Goal: Task Accomplishment & Management: Use online tool/utility

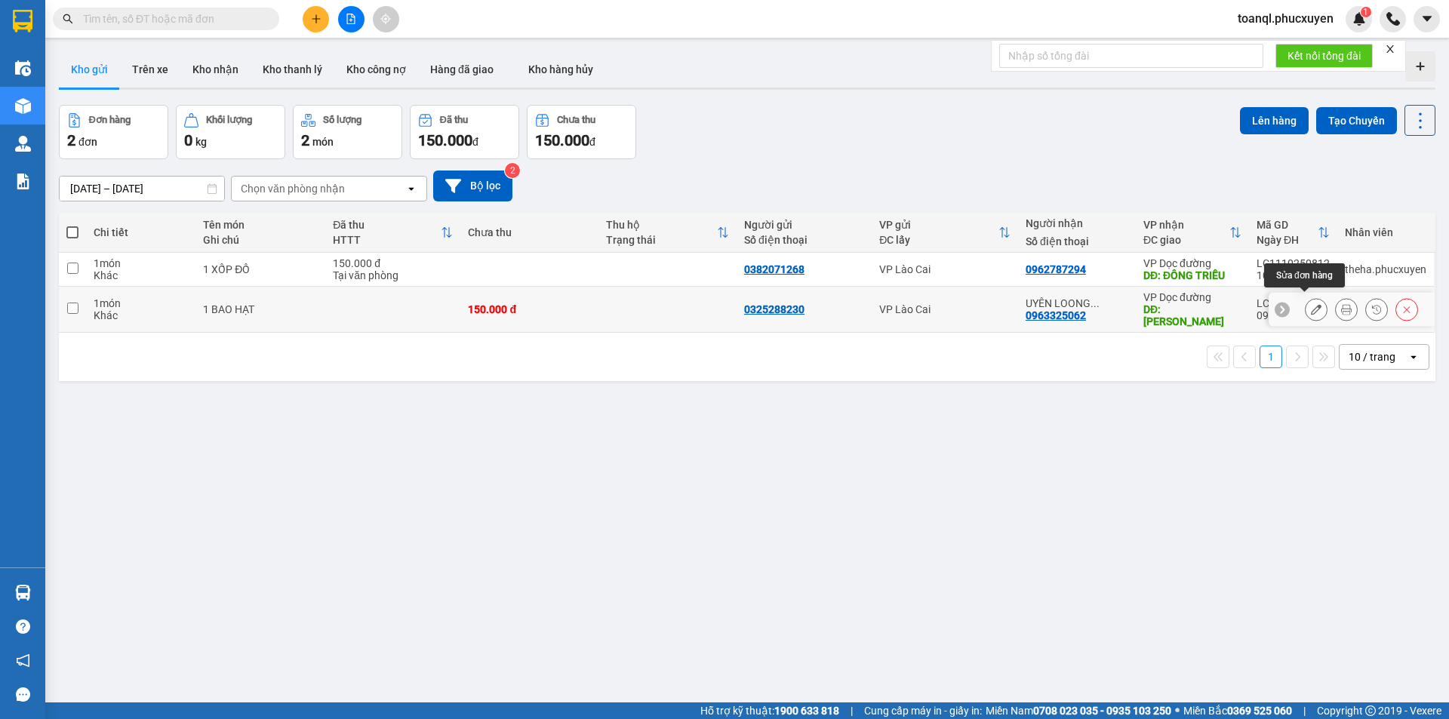
click at [1311, 305] on icon at bounding box center [1316, 309] width 11 height 11
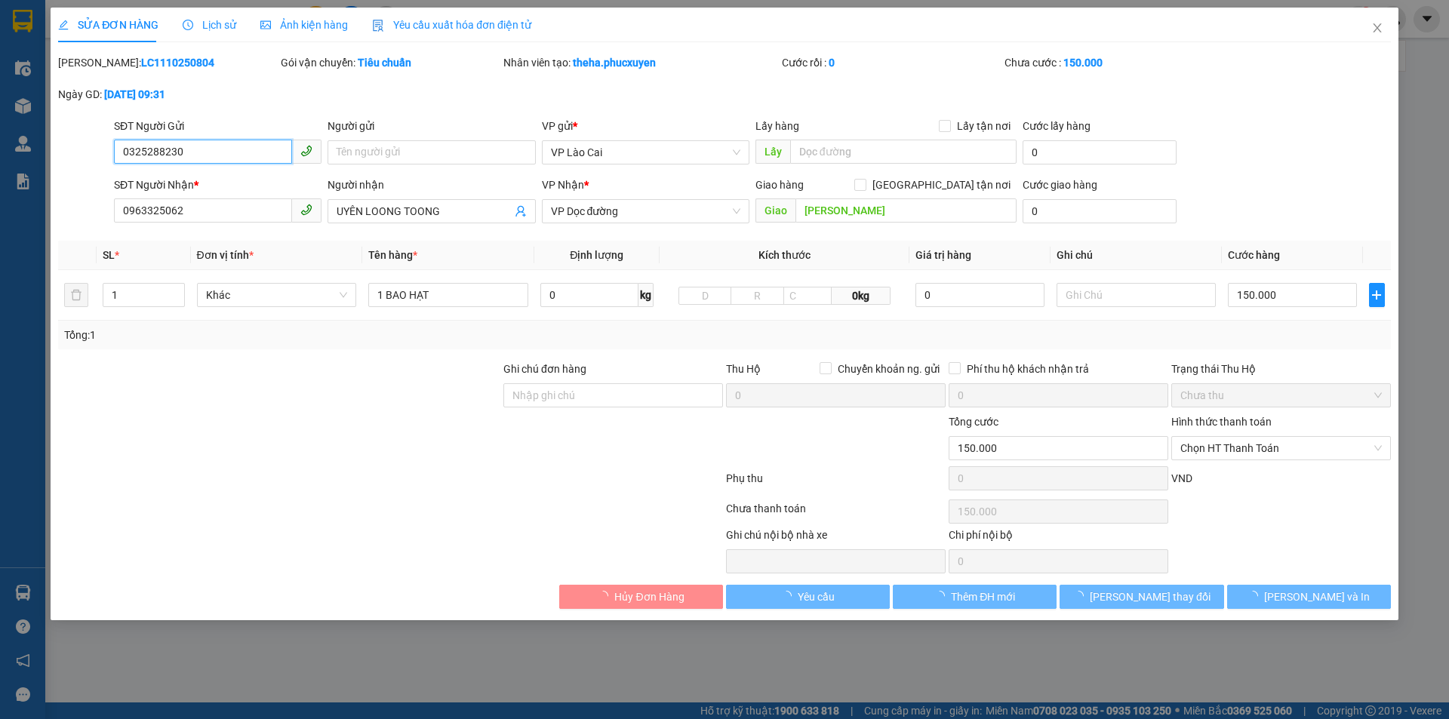
type input "0325288230"
type input "0963325062"
type input "UYÊN LOONG TOONG"
type input "[PERSON_NAME]"
type input "0"
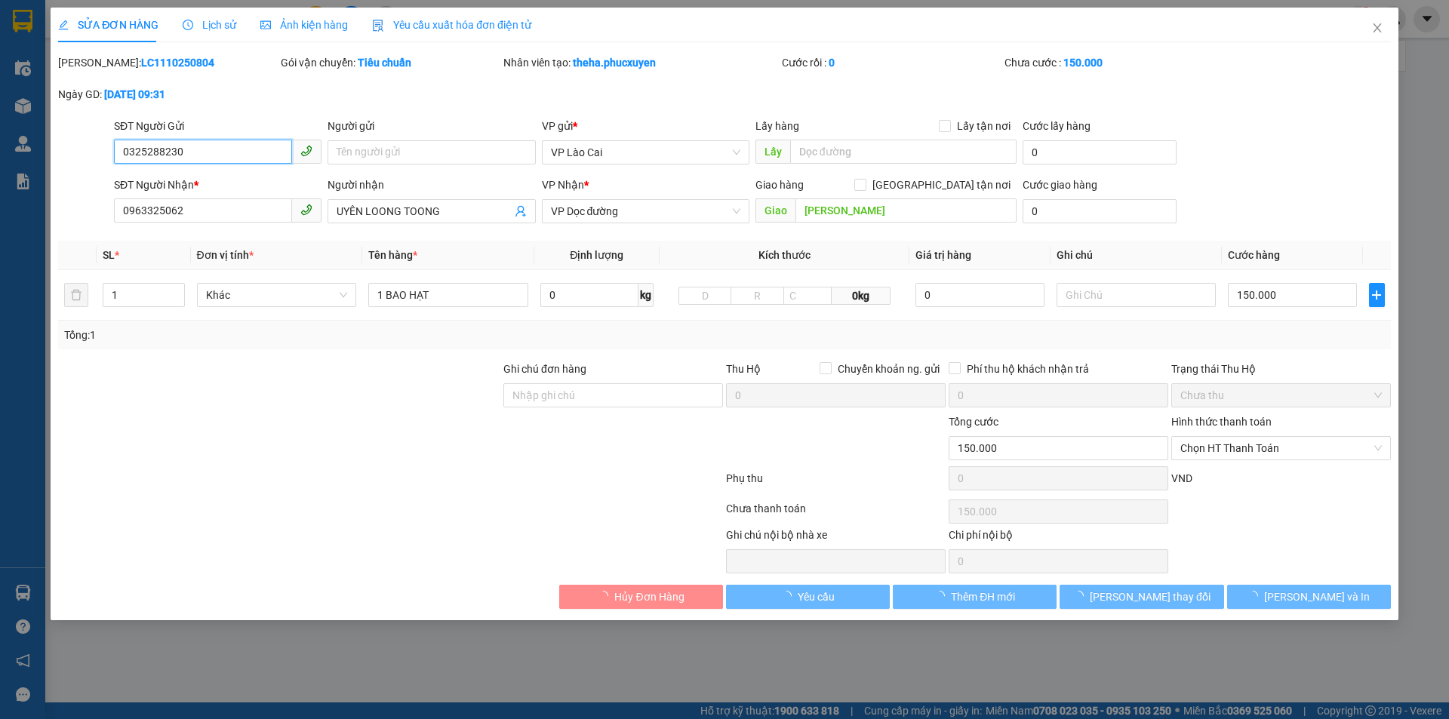
type input "150.000"
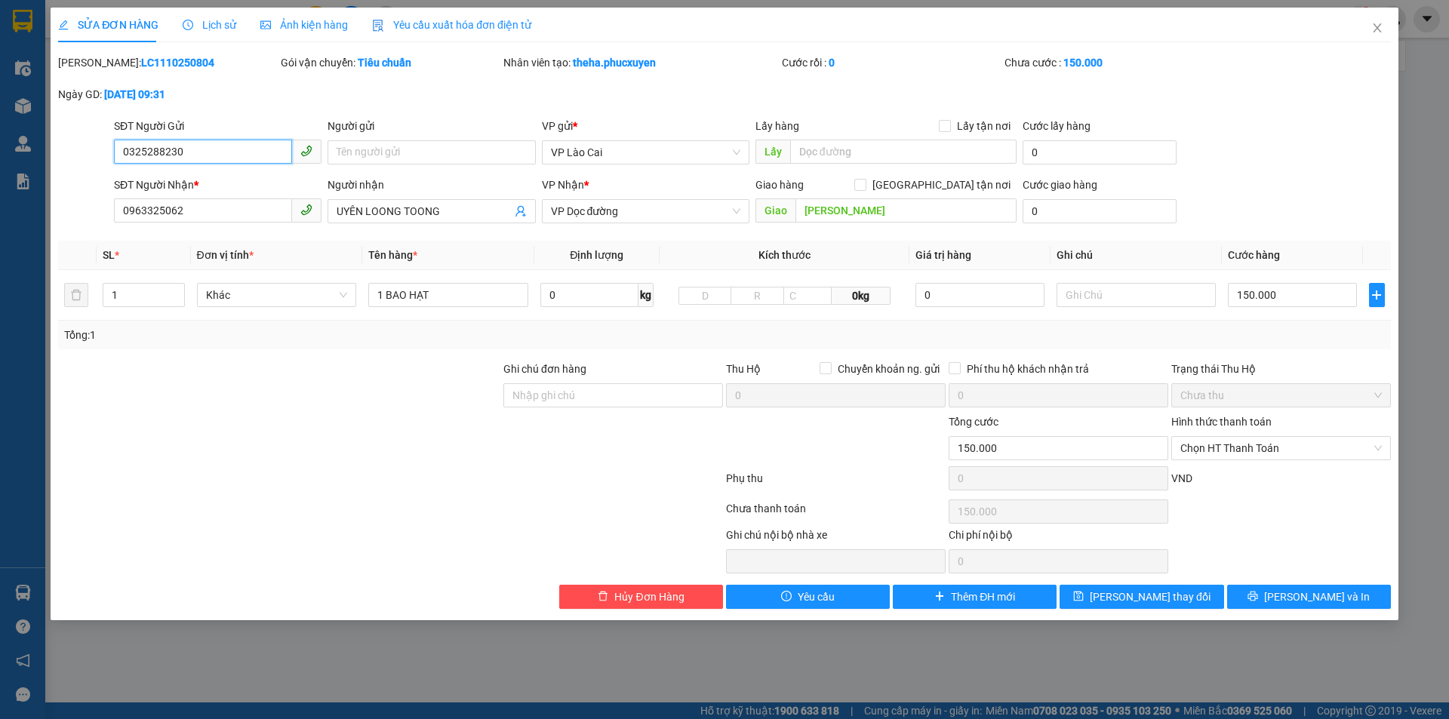
drag, startPoint x: 197, startPoint y: 148, endPoint x: 94, endPoint y: 164, distance: 104.6
click at [94, 164] on div "SĐT Người Gửi 0325288230 0325288230 Người gửi Tên người gửi VP gửi * VP Lào Cai…" at bounding box center [725, 144] width 1336 height 53
drag, startPoint x: 132, startPoint y: 217, endPoint x: 100, endPoint y: 221, distance: 32.7
click at [100, 221] on div "SĐT Người Nhận * 0963325062 0963325062 Người nhận UYÊN LOONG TOONG VP Nhận * VP…" at bounding box center [725, 203] width 1336 height 53
click at [1377, 27] on icon "close" at bounding box center [1377, 28] width 12 height 12
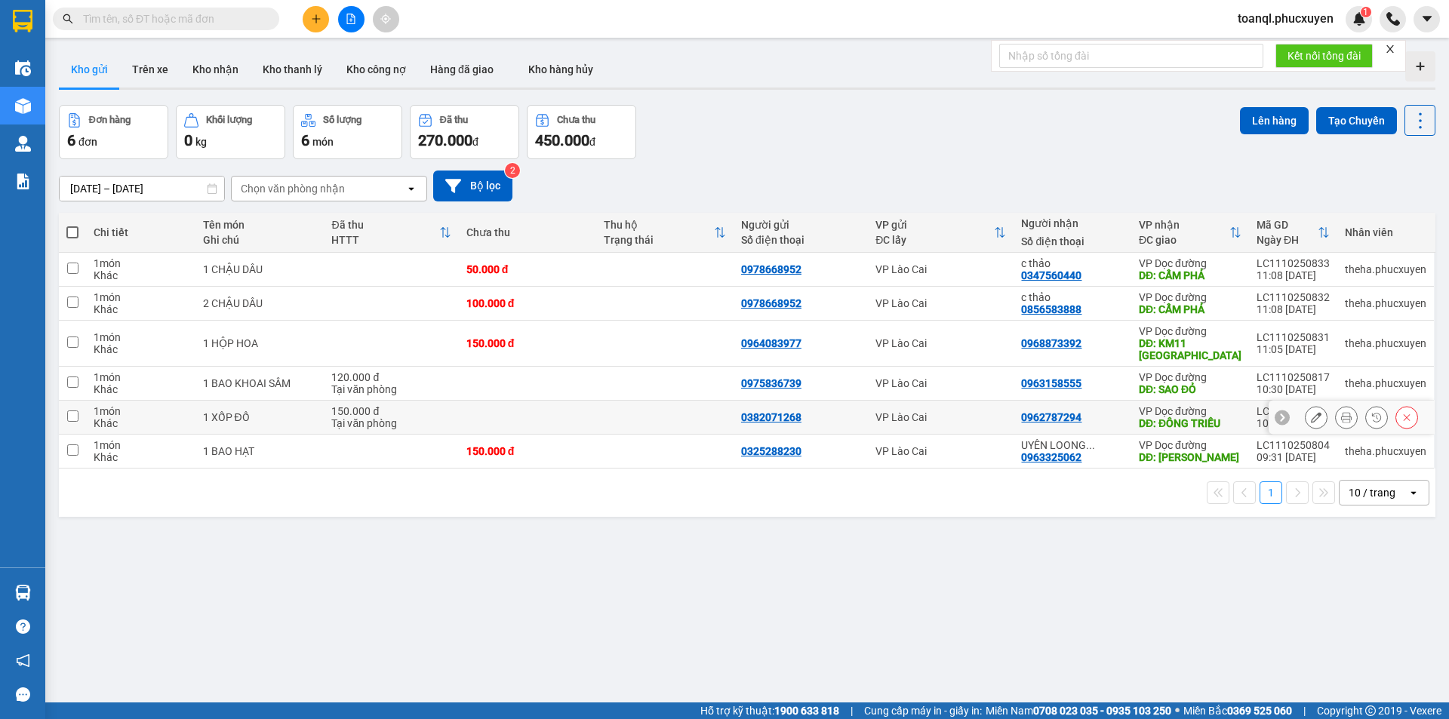
click at [1311, 414] on icon at bounding box center [1316, 417] width 11 height 11
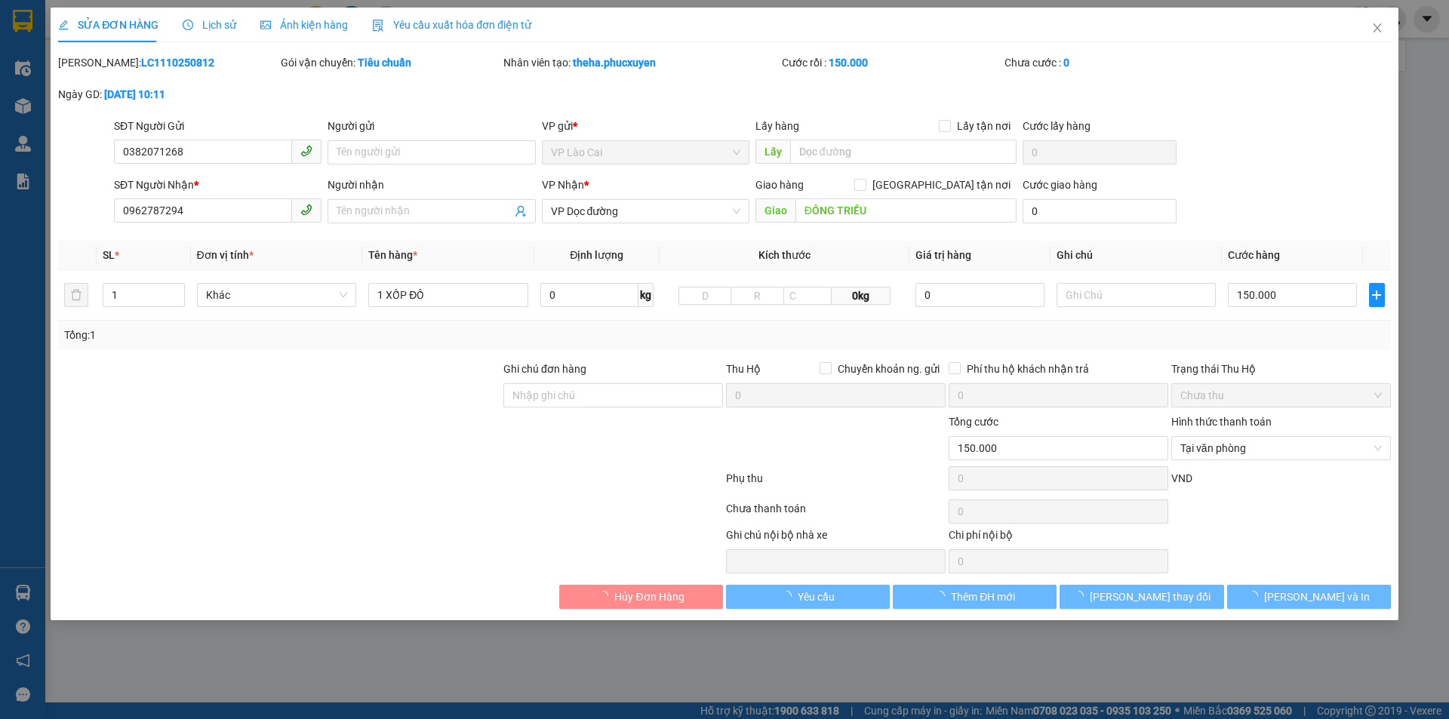
type input "0382071268"
type input "0962787294"
type input "ĐÔNG TRIỀU"
type input "0"
type input "150.000"
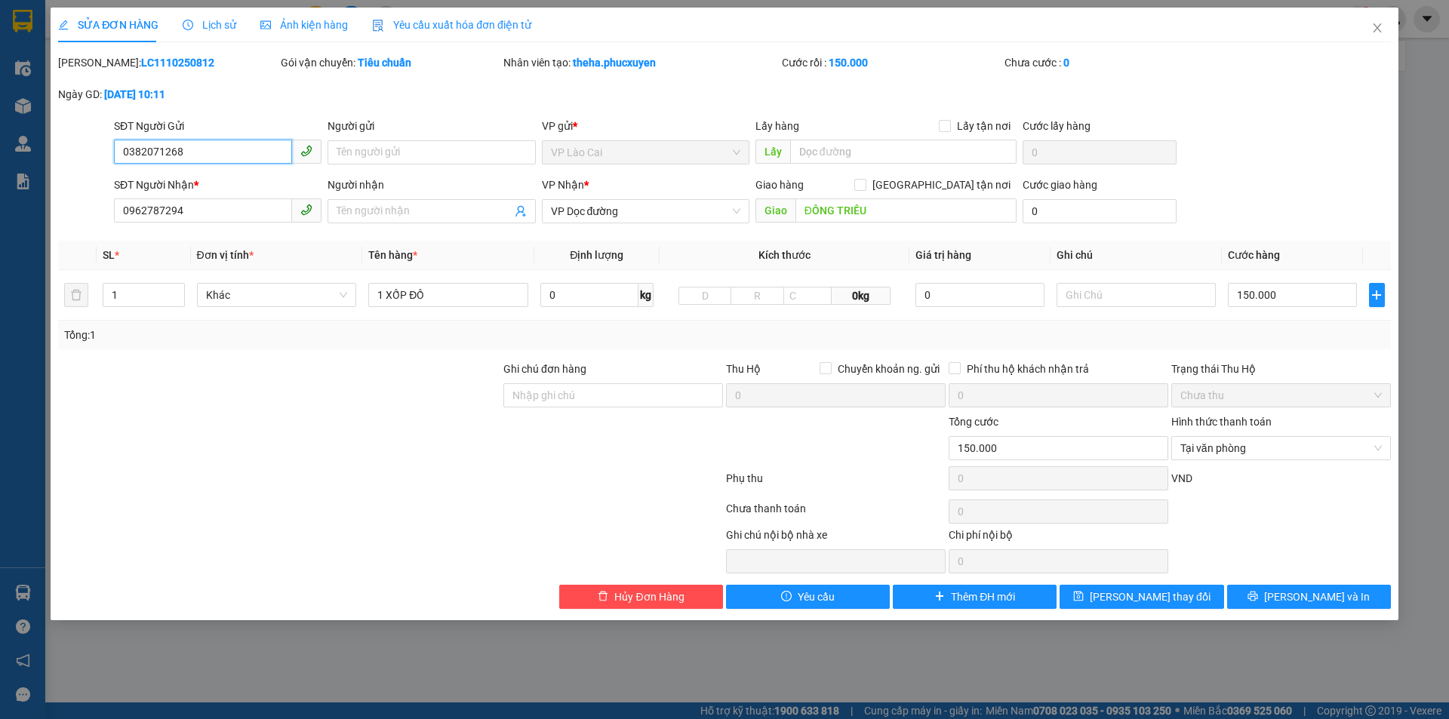
drag, startPoint x: 215, startPoint y: 143, endPoint x: 47, endPoint y: 168, distance: 170.1
click at [47, 168] on div "SỬA ĐƠN HÀNG Lịch sử Ảnh kiện hàng Yêu cầu xuất hóa đơn điện tử Total Paid Fee …" at bounding box center [724, 359] width 1449 height 719
drag, startPoint x: 208, startPoint y: 208, endPoint x: 62, endPoint y: 222, distance: 146.3
click at [62, 222] on div "SĐT Người Nhận * 0962787294 0962787294 Người nhận Tên người nhận VP Nhận * VP D…" at bounding box center [725, 203] width 1336 height 53
click at [1382, 26] on icon "close" at bounding box center [1377, 28] width 12 height 12
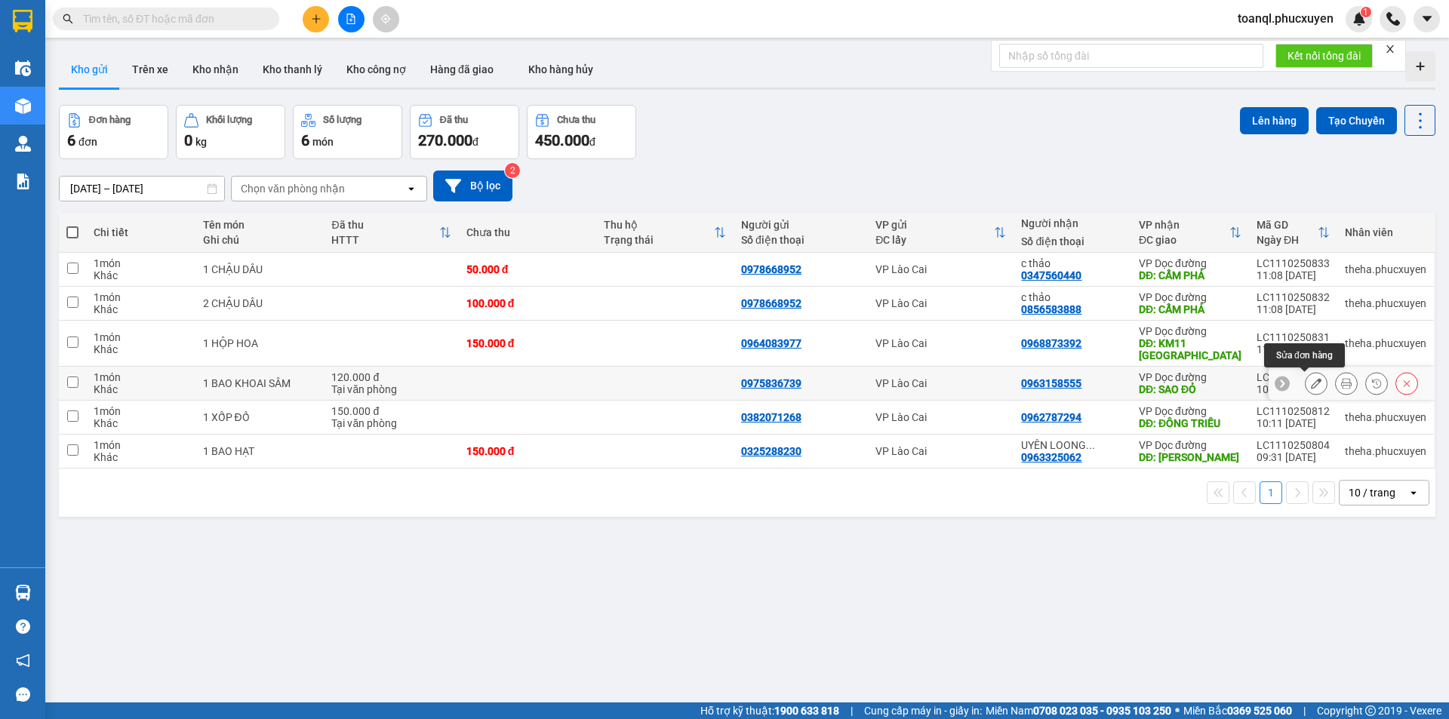
click at [1305, 380] on button at bounding box center [1315, 384] width 21 height 26
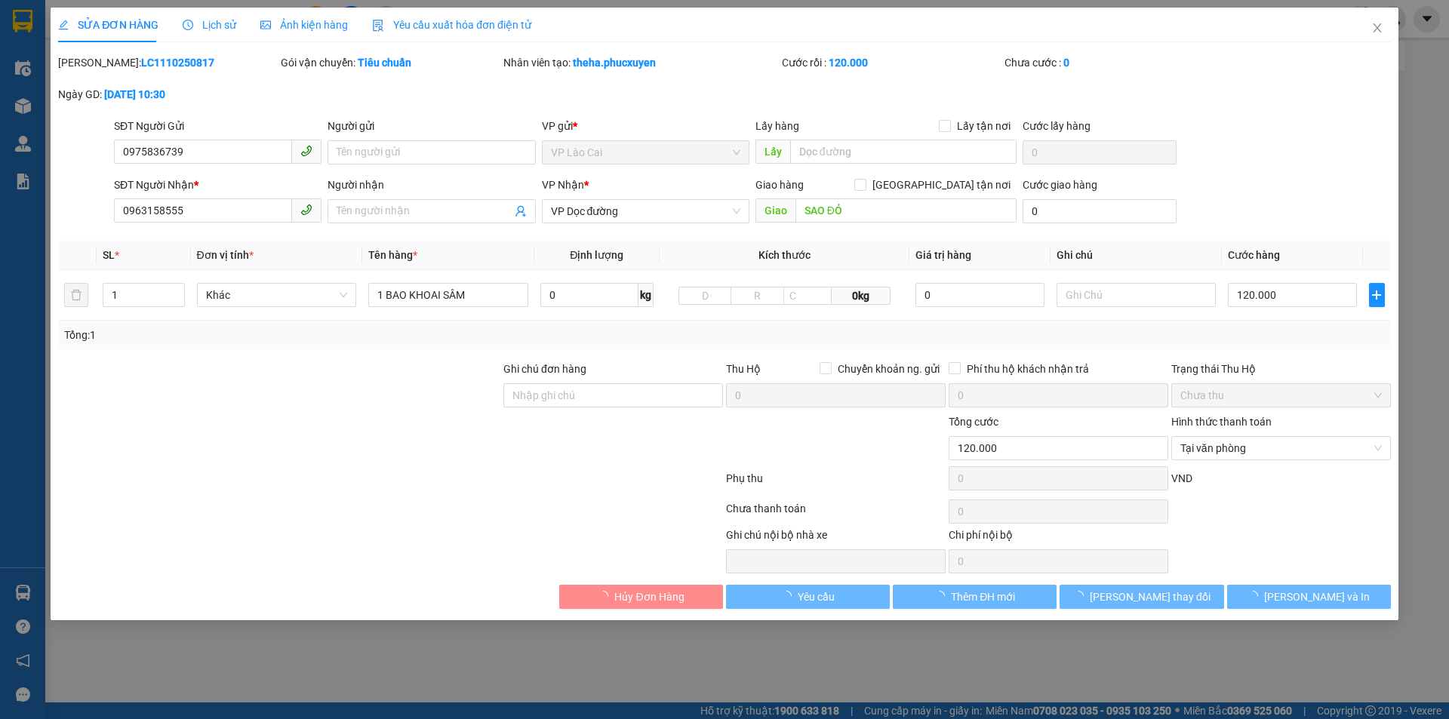
type input "0975836739"
type input "0963158555"
type input "SAO ĐỎ"
type input "0"
type input "120.000"
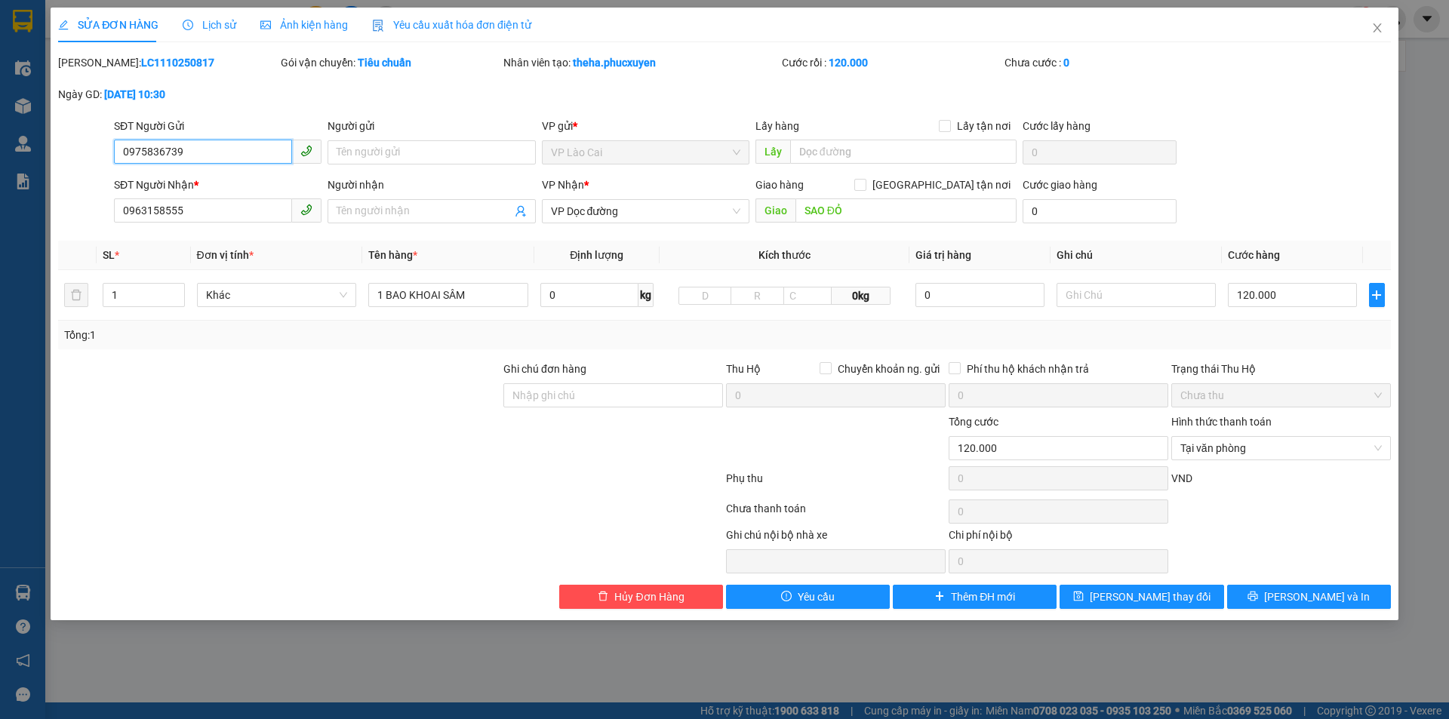
drag, startPoint x: 101, startPoint y: 157, endPoint x: 76, endPoint y: 161, distance: 25.2
click at [76, 161] on div "SĐT Người Gửi 0975836739 0975836739 Người gửi Tên người gửi VP gửi * VP Lào Cai…" at bounding box center [725, 144] width 1336 height 53
drag, startPoint x: 228, startPoint y: 202, endPoint x: 94, endPoint y: 217, distance: 135.1
click at [94, 217] on div "SĐT Người Nhận * 0963158555 0963158555 Người nhận Tên người nhận VP Nhận * VP D…" at bounding box center [725, 203] width 1336 height 53
click at [1382, 27] on icon "close" at bounding box center [1377, 28] width 12 height 12
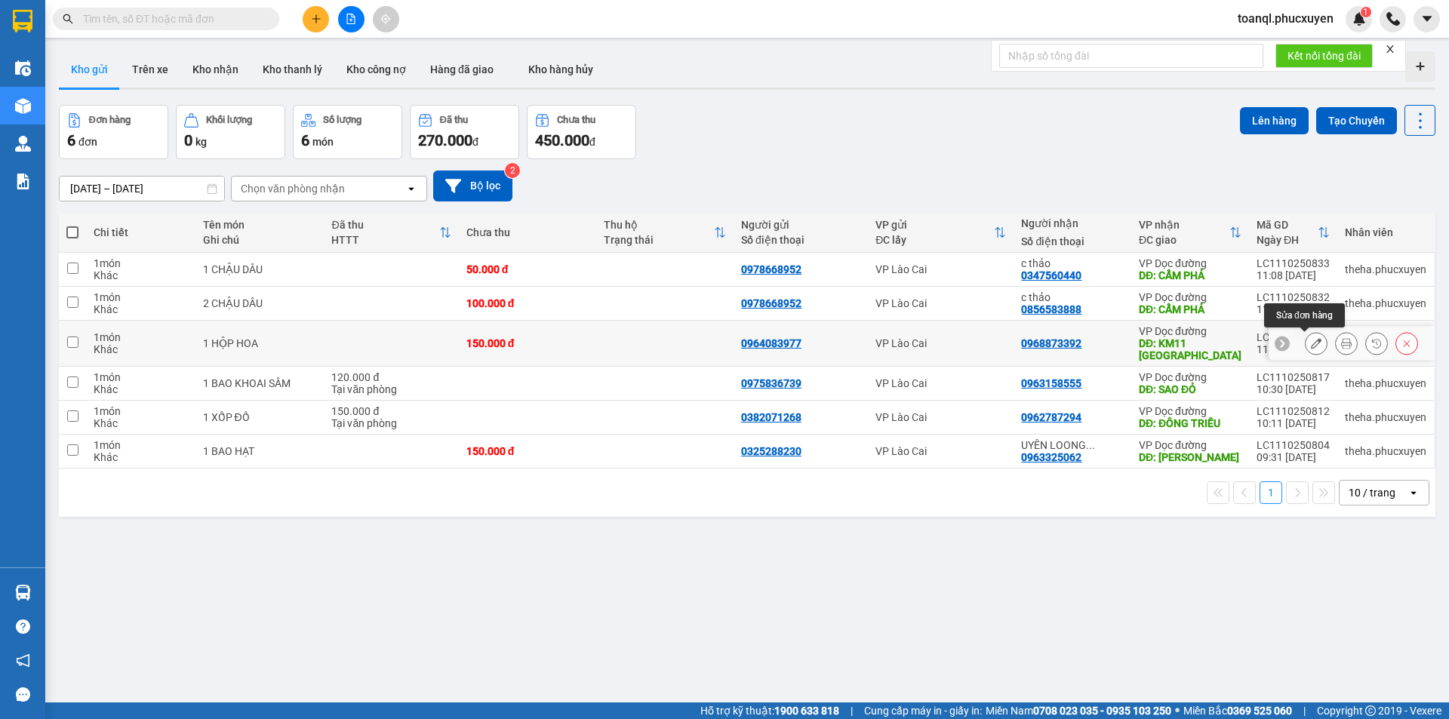
click at [1311, 340] on icon at bounding box center [1316, 343] width 11 height 11
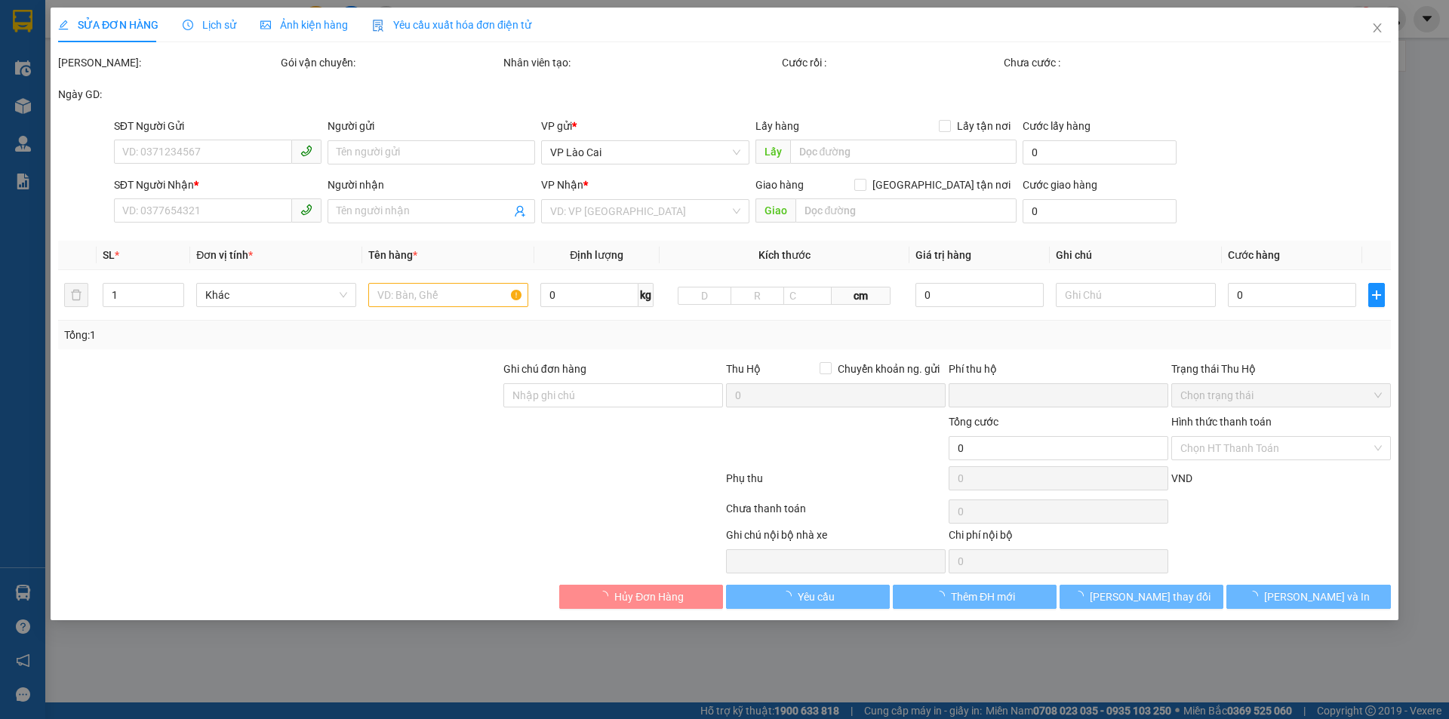
type input "0964083977"
type input "0968873392"
type input "KM11 [GEOGRAPHIC_DATA]"
type input "0"
type input "150.000"
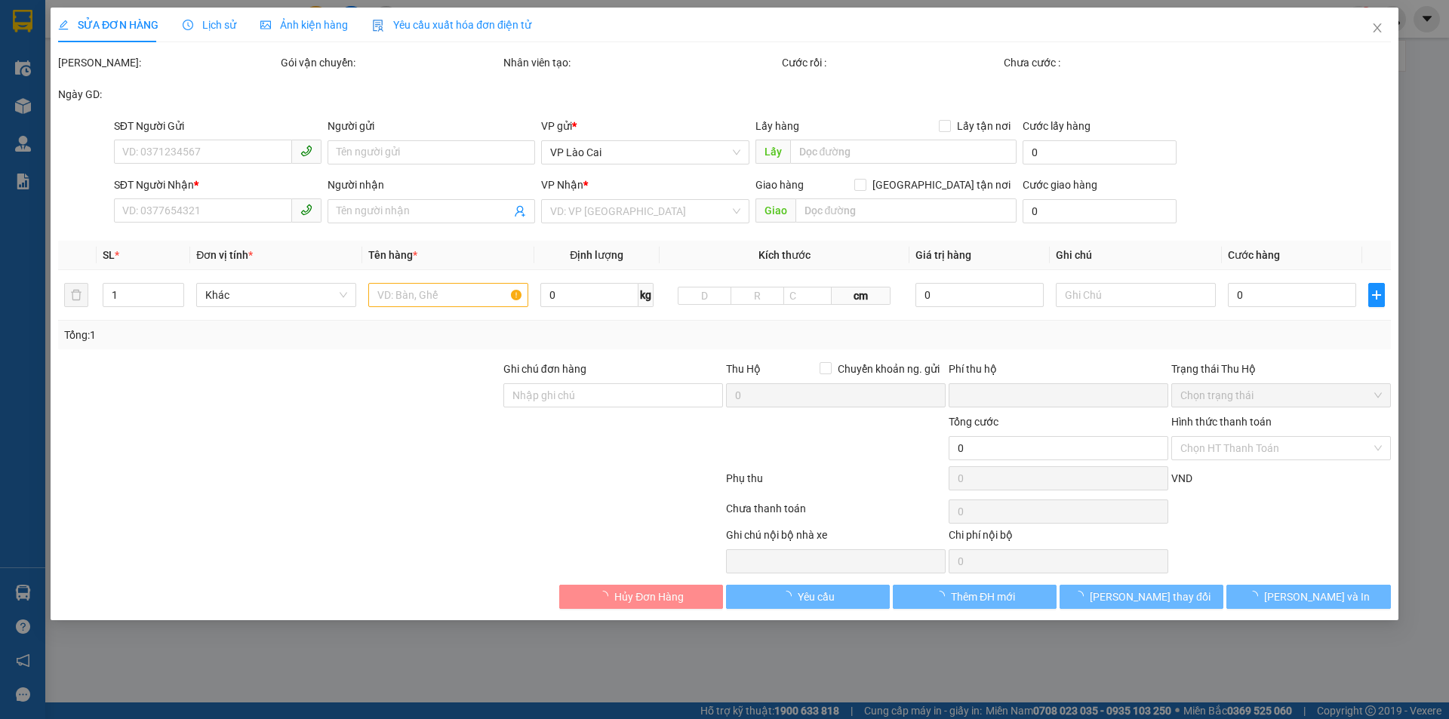
type input "150.000"
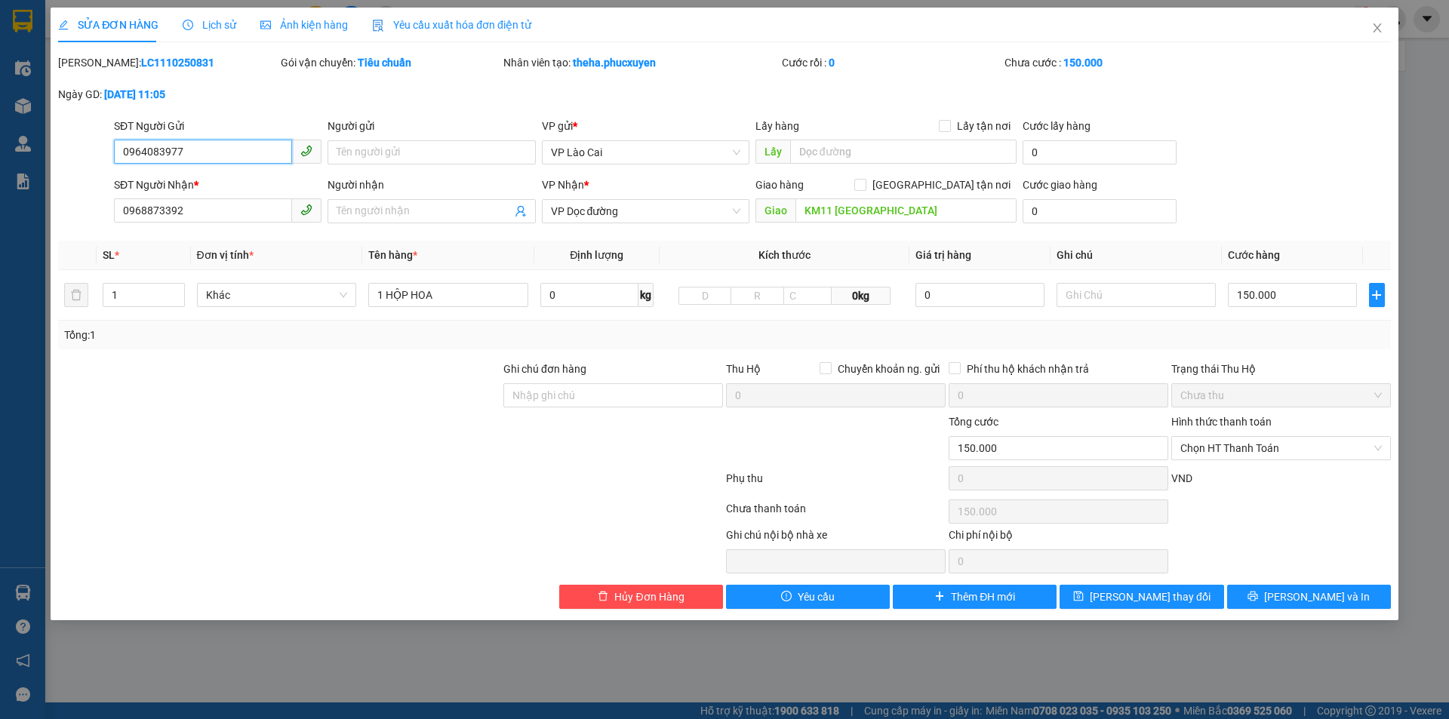
drag, startPoint x: 189, startPoint y: 151, endPoint x: 101, endPoint y: 160, distance: 88.0
click at [101, 160] on div "SĐT Người Gửi 0964083977 0964083977 Người gửi Tên người gửi VP gửi * VP Lào Cai…" at bounding box center [725, 144] width 1336 height 53
drag, startPoint x: 207, startPoint y: 204, endPoint x: 97, endPoint y: 224, distance: 111.2
click at [97, 224] on div "SĐT Người Nhận * 0968873392 0968873392 Người nhận Tên người nhận VP Nhận * VP D…" at bounding box center [725, 203] width 1336 height 53
click at [1379, 27] on icon "close" at bounding box center [1377, 27] width 8 height 9
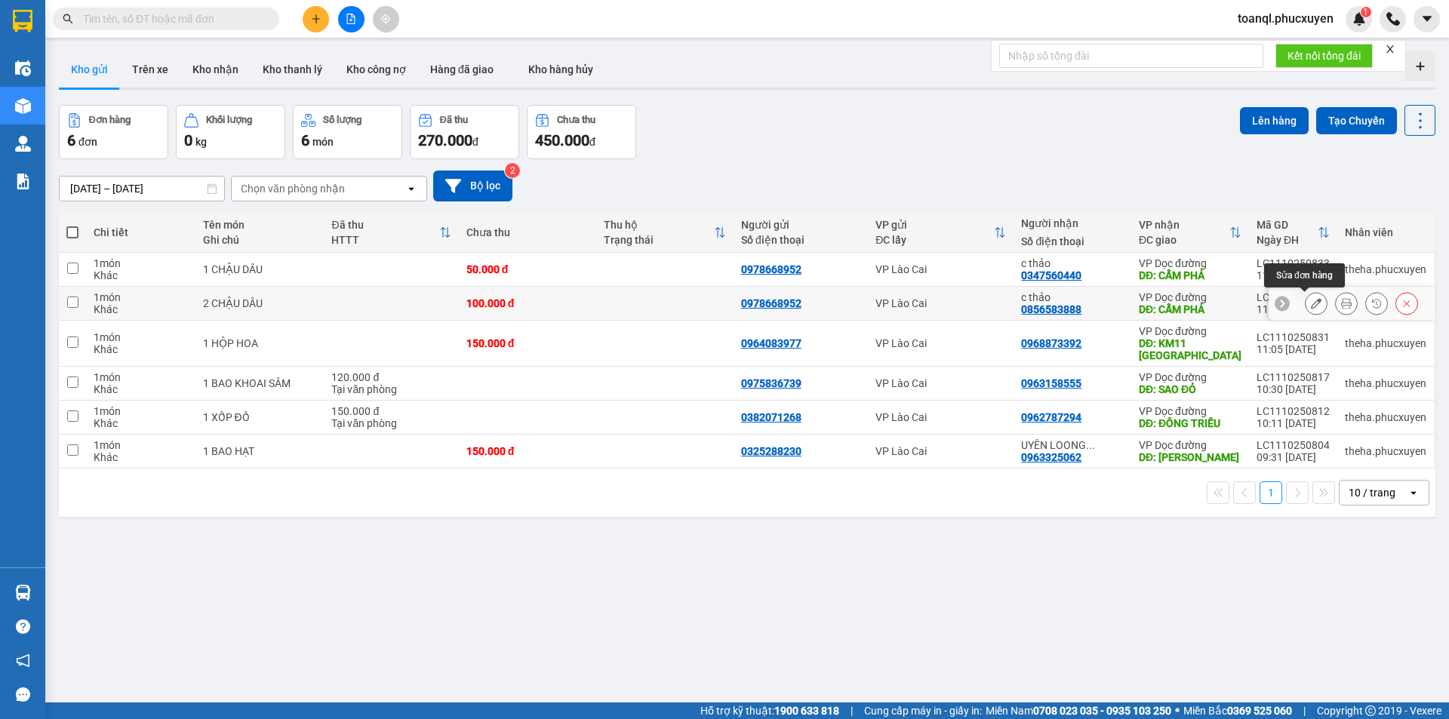
click at [1311, 303] on icon at bounding box center [1316, 303] width 11 height 11
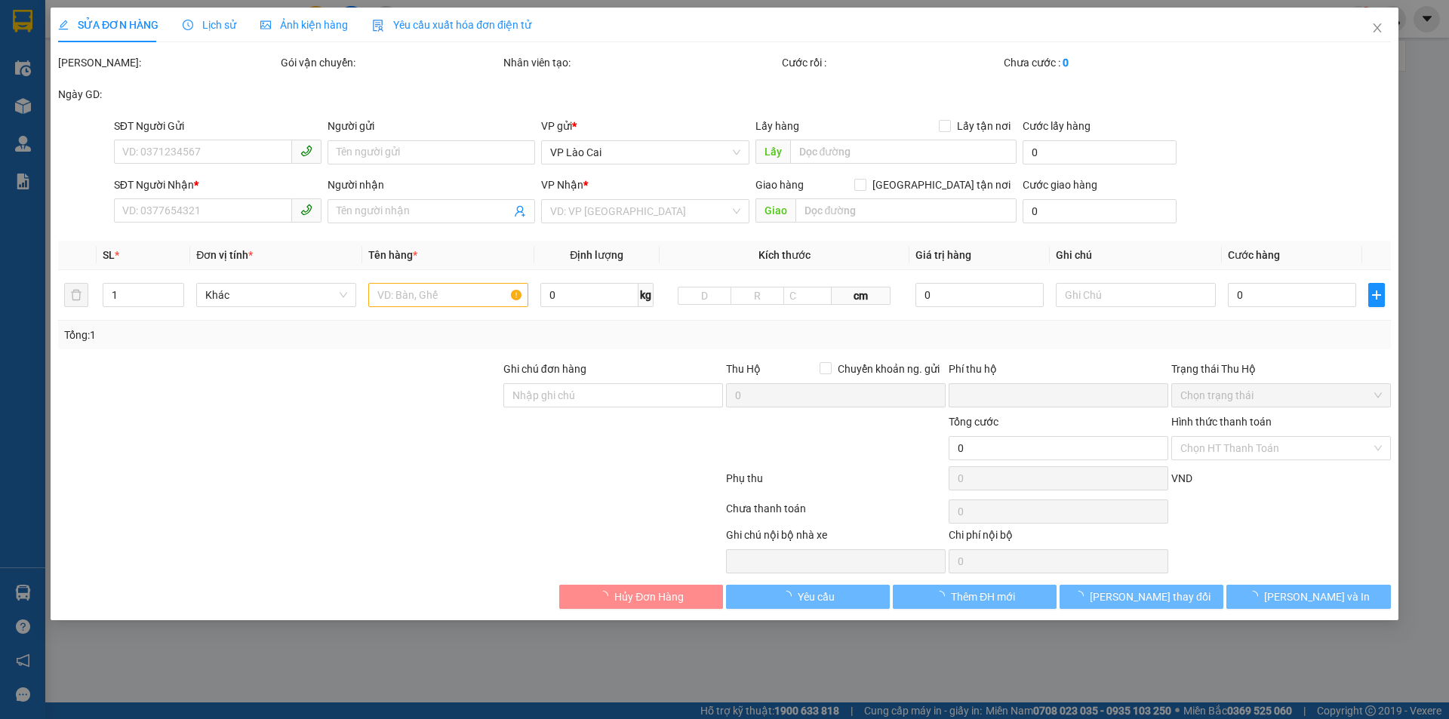
type input "0978668952"
type input "0856583888"
type input "c thảo"
type input "CẨM PHẢ"
type input "0"
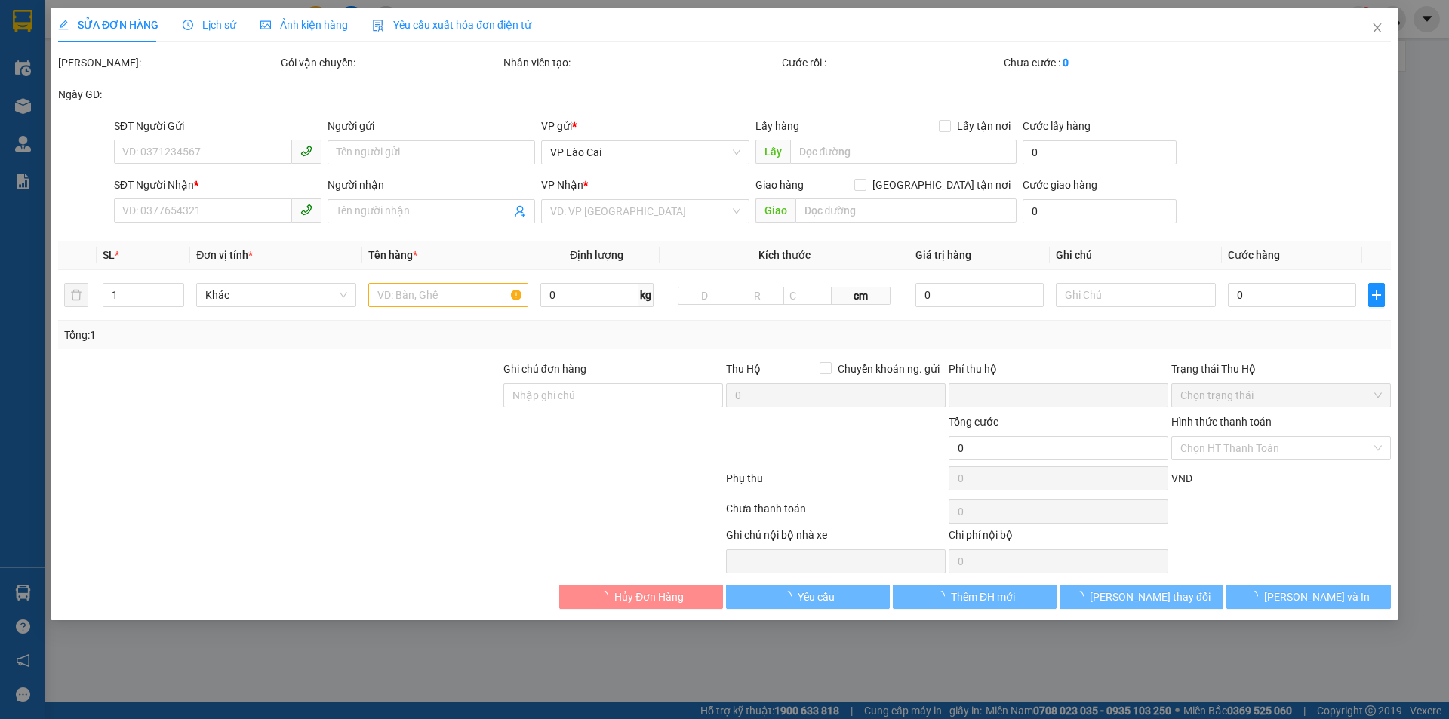
type input "100.000"
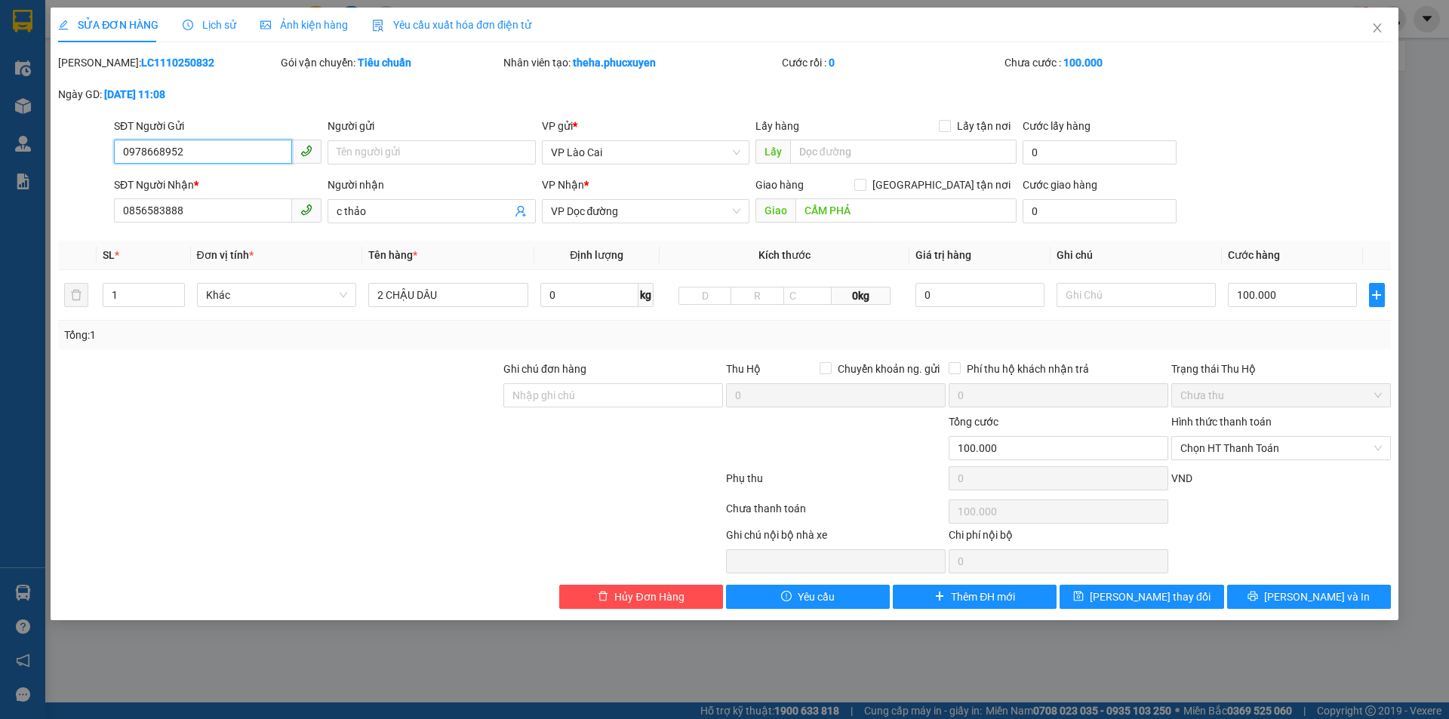
drag, startPoint x: 208, startPoint y: 152, endPoint x: 0, endPoint y: 184, distance: 210.7
click at [0, 184] on div "SỬA ĐƠN HÀNG Lịch sử Ảnh kiện hàng Yêu cầu xuất hóa đơn điện tử Total Paid Fee …" at bounding box center [724, 359] width 1449 height 719
drag, startPoint x: 217, startPoint y: 211, endPoint x: 67, endPoint y: 212, distance: 150.2
click at [67, 212] on div "SĐT Người Nhận * 0856583888 0856583888 Người nhận c thảo VP Nhận * VP Dọc đường…" at bounding box center [725, 203] width 1336 height 53
click at [1377, 21] on span "Close" at bounding box center [1377, 29] width 42 height 42
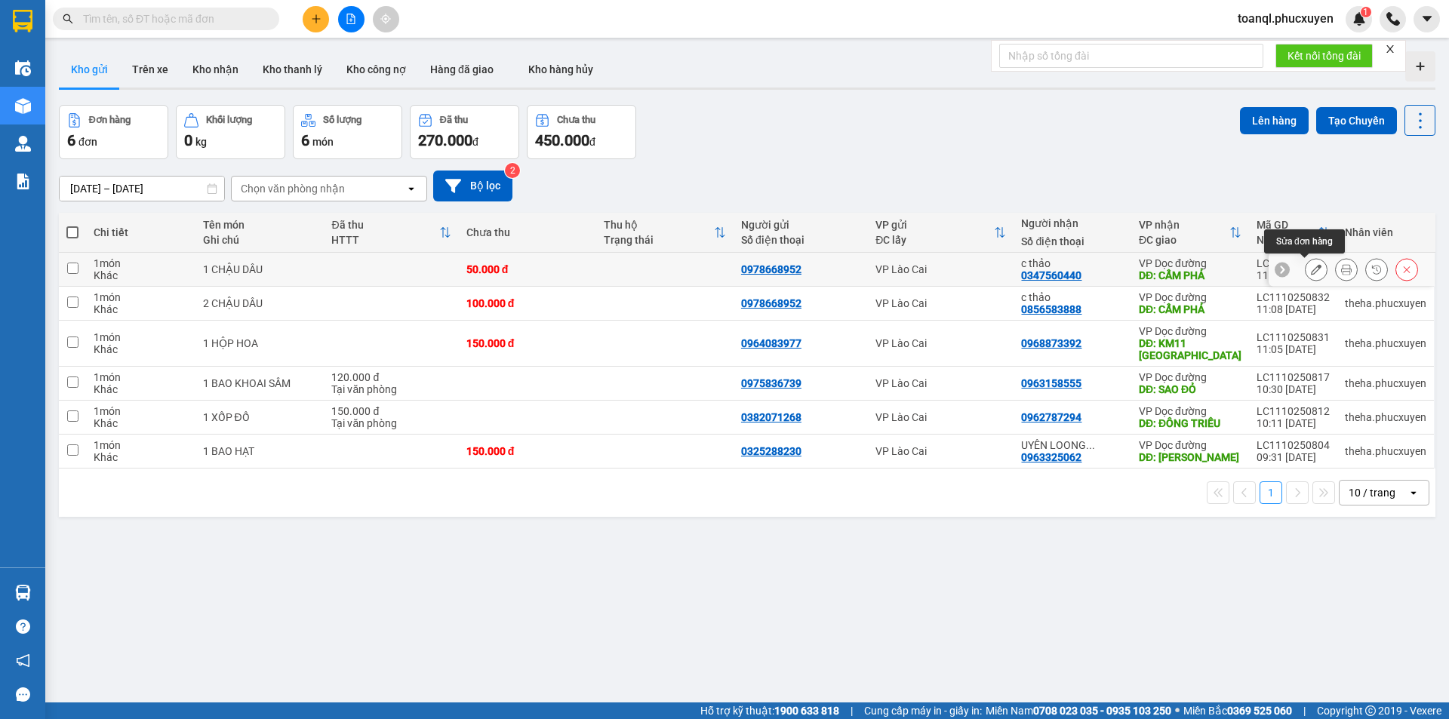
click at [1311, 268] on icon at bounding box center [1316, 269] width 11 height 11
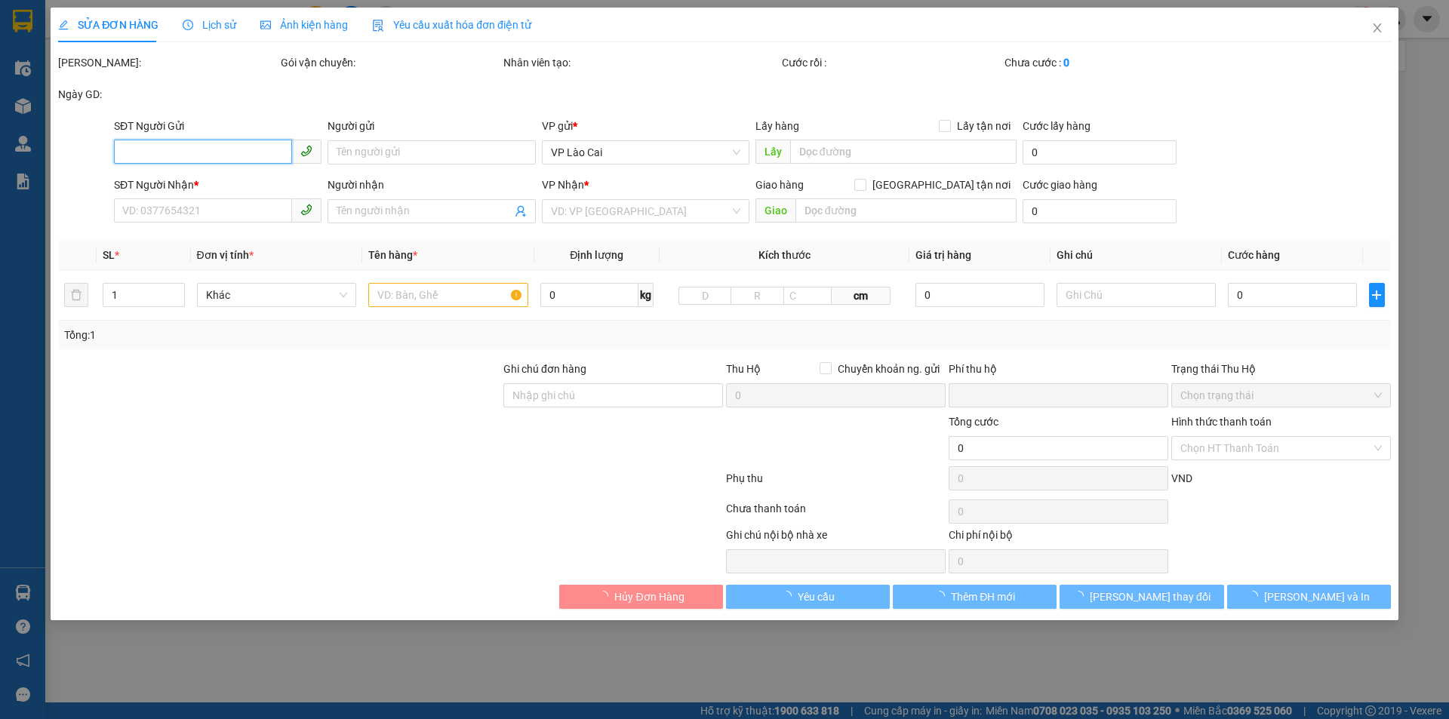
type input "0978668952"
type input "0347560440"
type input "c thảo"
type input "CẨM PHẢ"
type input "0"
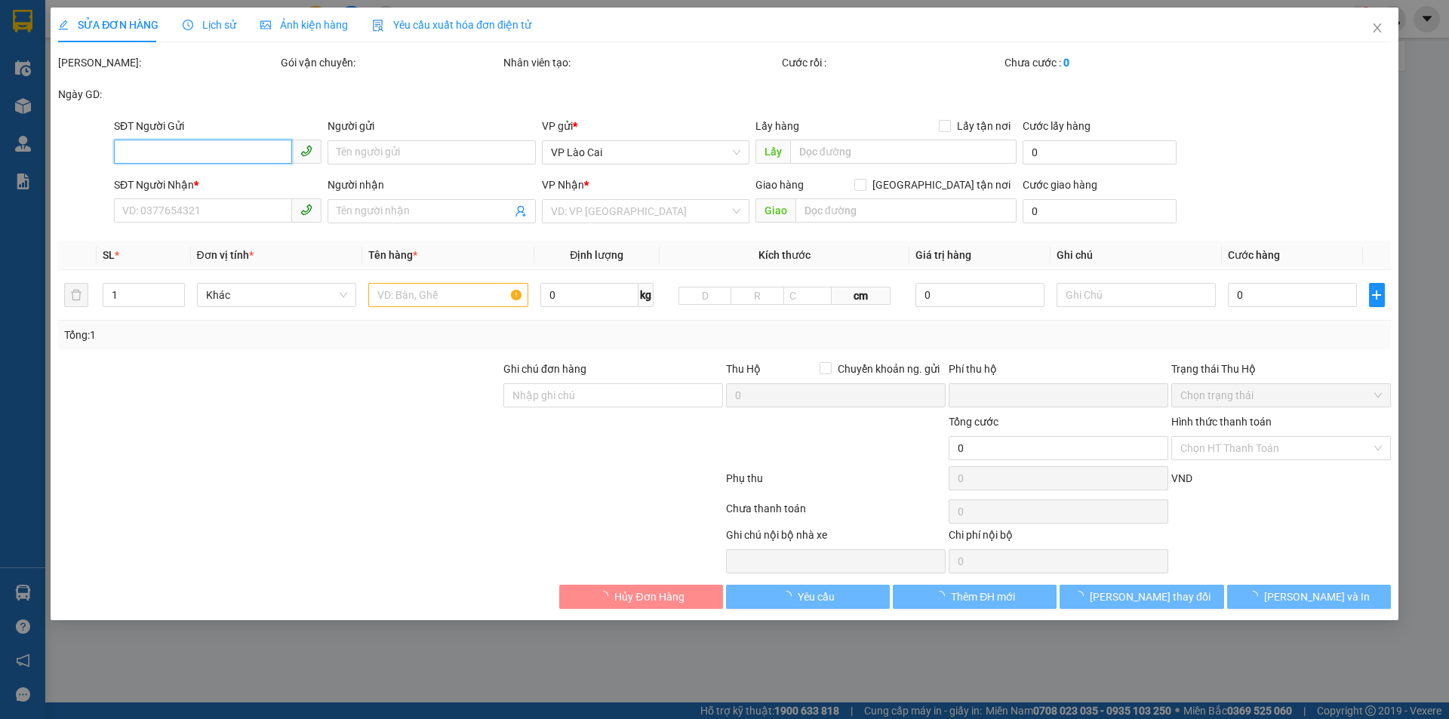
type input "50.000"
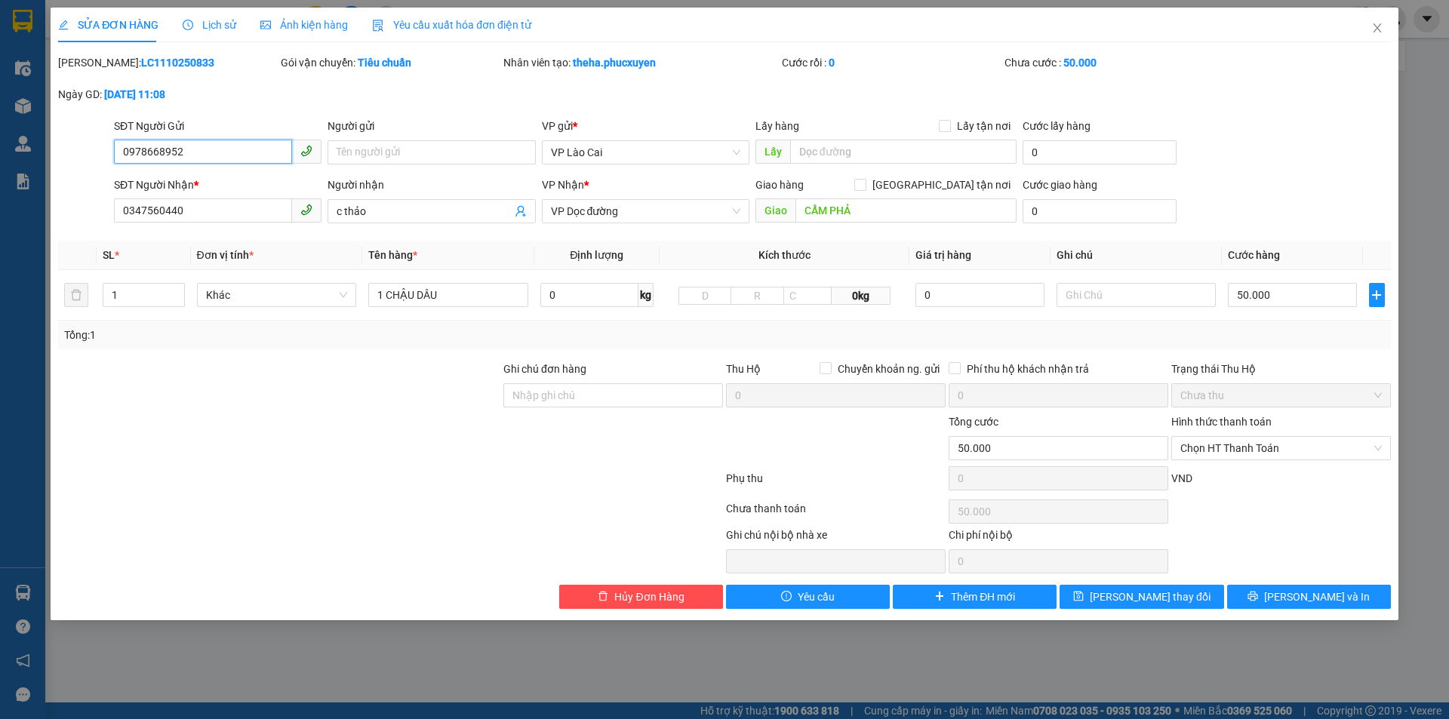
drag, startPoint x: 136, startPoint y: 162, endPoint x: 86, endPoint y: 161, distance: 49.8
click at [86, 161] on div "SĐT Người Gửi 0978668952 0978668952 Người gửi Tên người gửi VP gửi * VP Lào Cai…" at bounding box center [725, 144] width 1336 height 53
drag, startPoint x: 194, startPoint y: 214, endPoint x: 0, endPoint y: 208, distance: 194.0
click at [0, 208] on div "SỬA ĐƠN HÀNG Lịch sử Ảnh kiện hàng Yêu cầu xuất hóa đơn điện tử Total Paid Fee …" at bounding box center [724, 359] width 1449 height 719
click at [1378, 23] on icon "close" at bounding box center [1377, 28] width 12 height 12
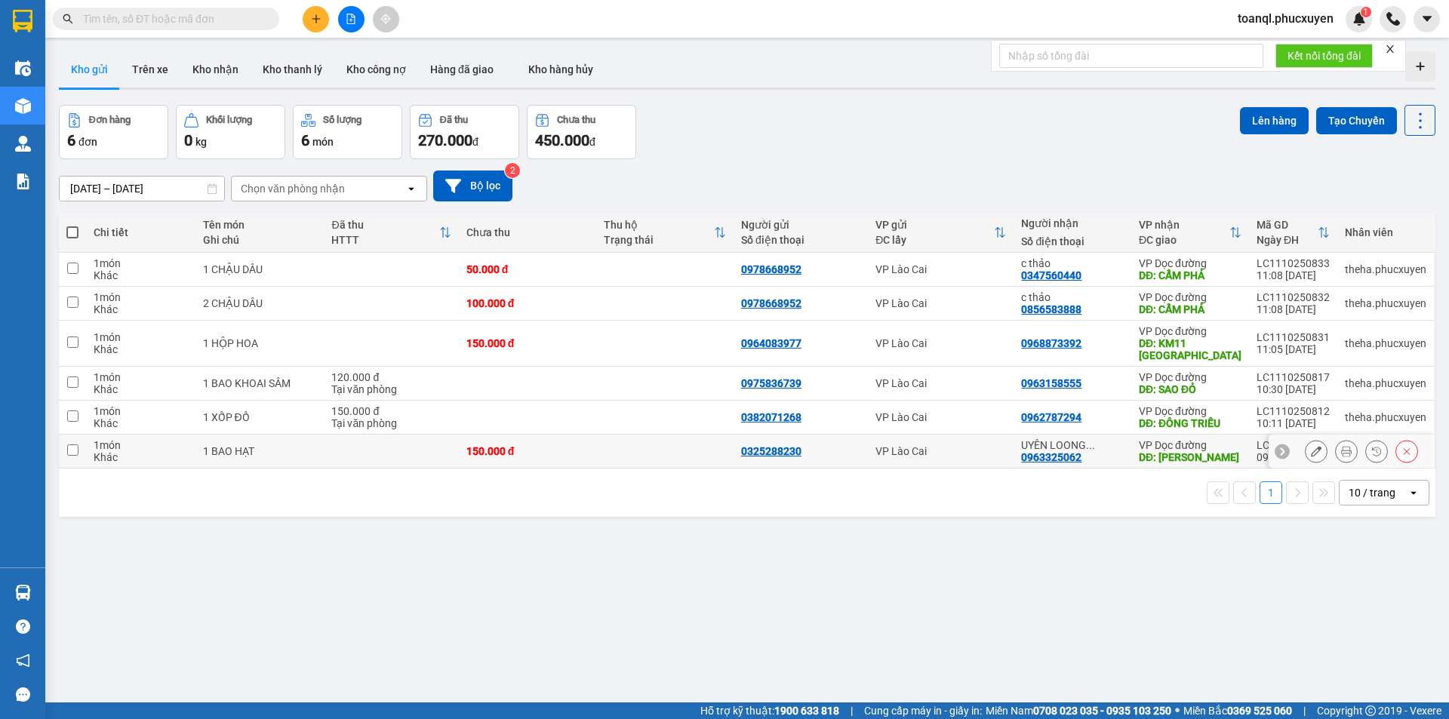
click at [419, 441] on td at bounding box center [391, 452] width 134 height 34
checkbox input "true"
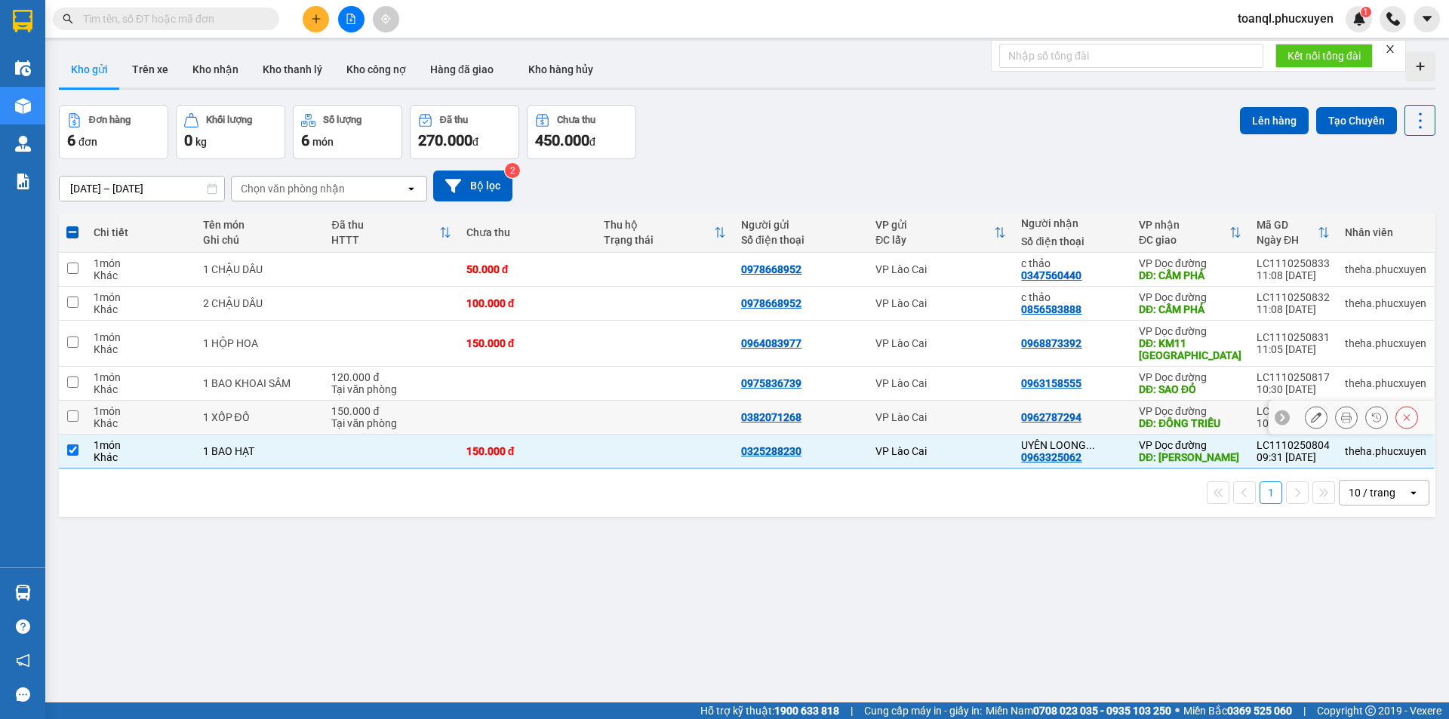
click at [410, 412] on div "150.000 đ" at bounding box center [390, 411] width 119 height 12
checkbox input "true"
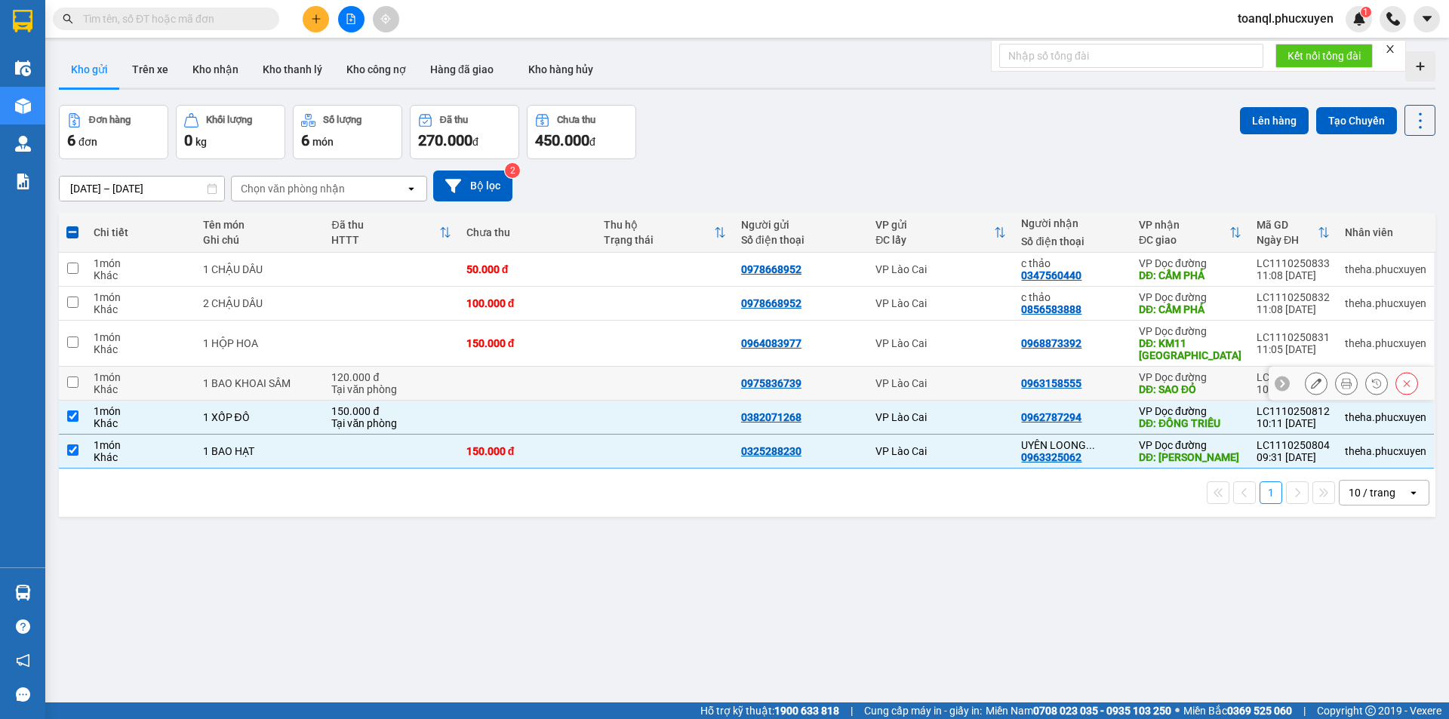
click at [405, 386] on div "Tại văn phòng" at bounding box center [390, 389] width 119 height 12
checkbox input "true"
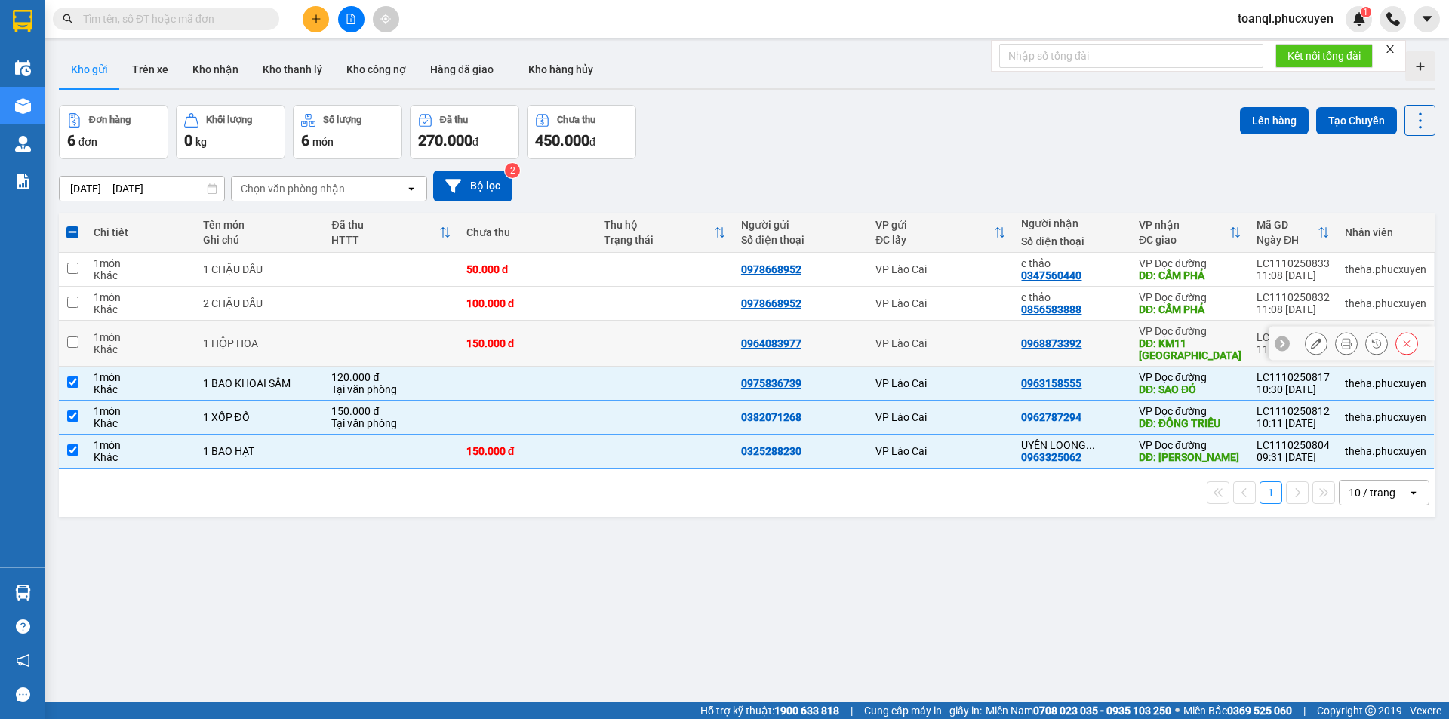
click at [389, 342] on td at bounding box center [391, 344] width 134 height 46
checkbox input "true"
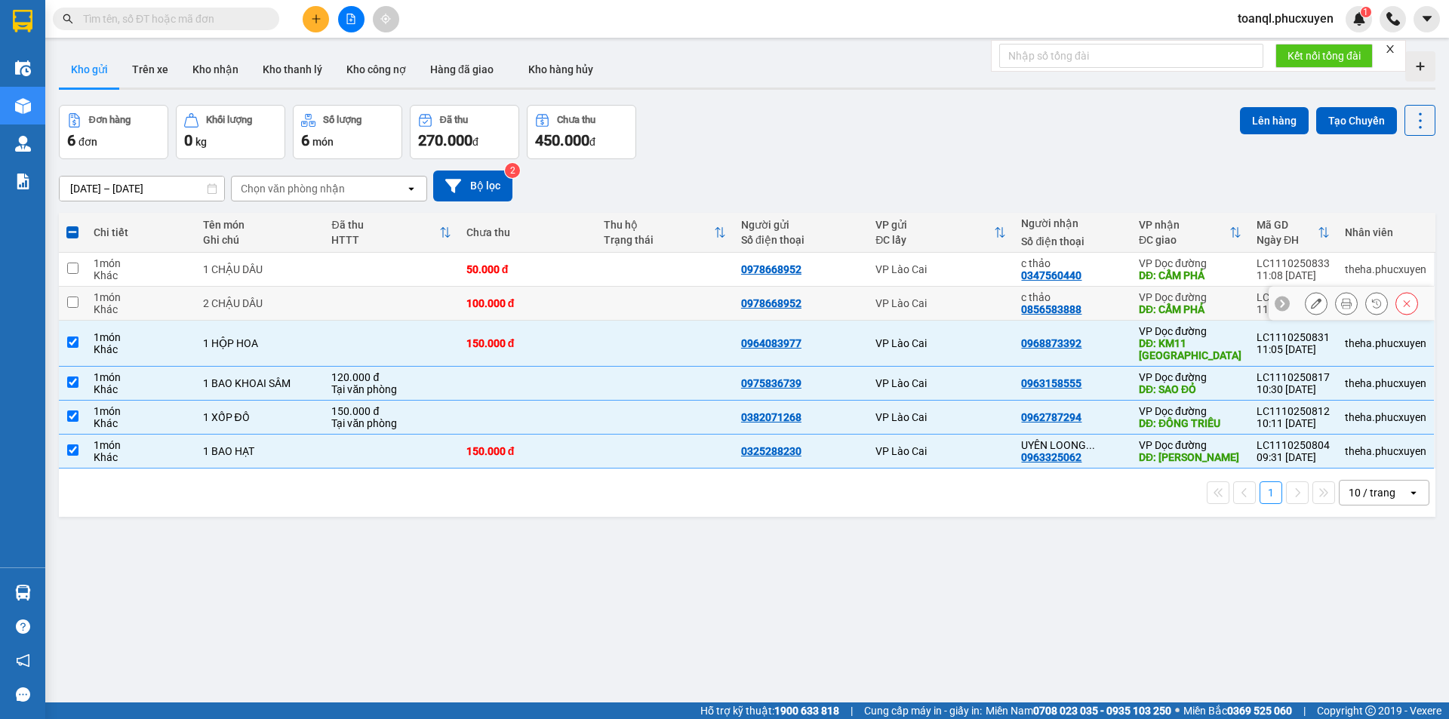
click at [377, 319] on td at bounding box center [391, 304] width 134 height 34
checkbox input "true"
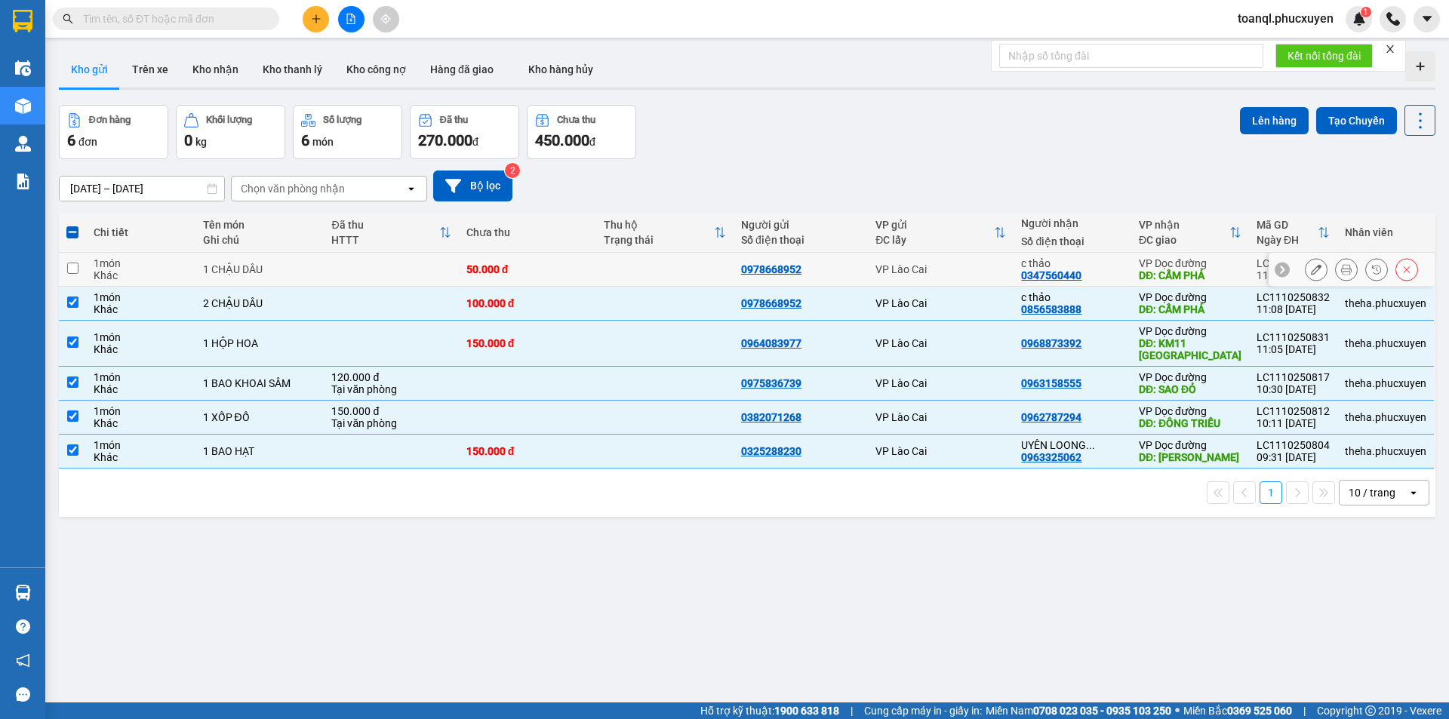
click at [386, 270] on td at bounding box center [391, 270] width 134 height 34
checkbox input "true"
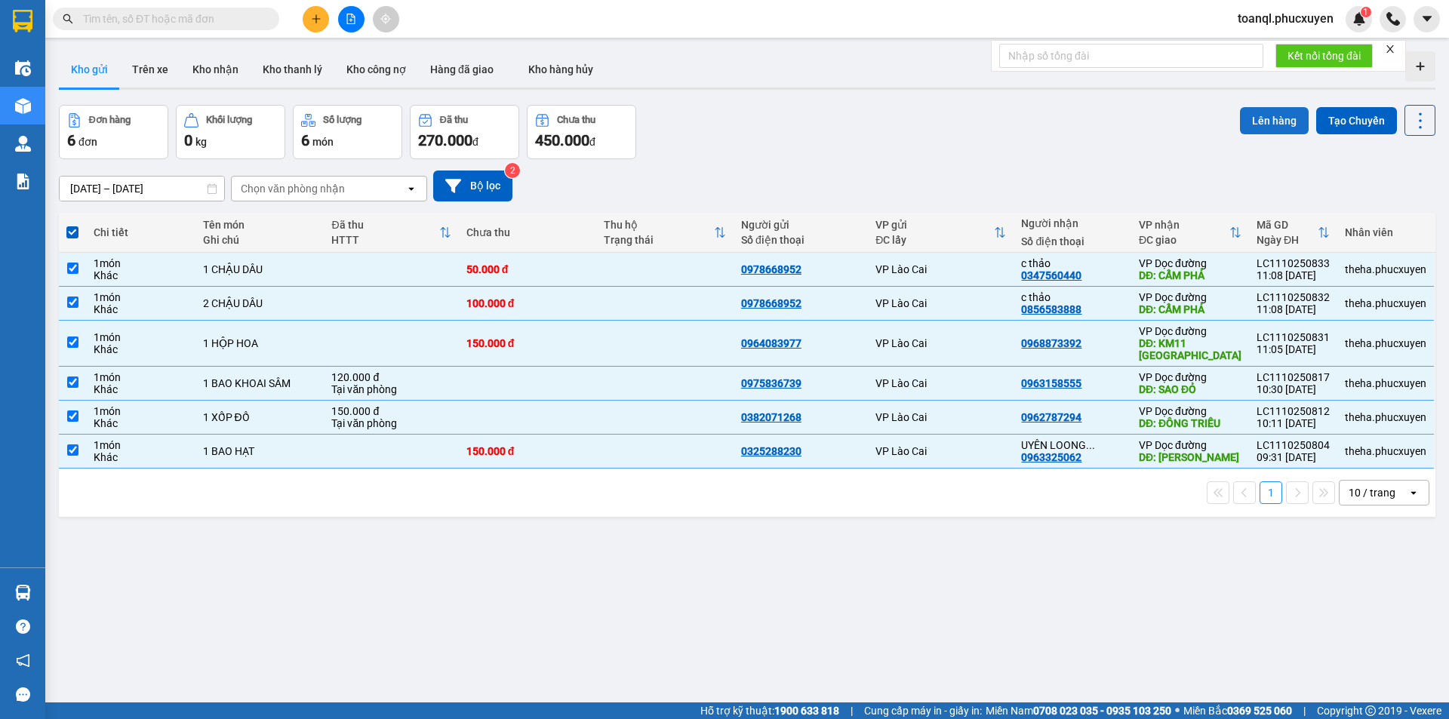
click at [1270, 115] on button "Lên hàng" at bounding box center [1274, 120] width 69 height 27
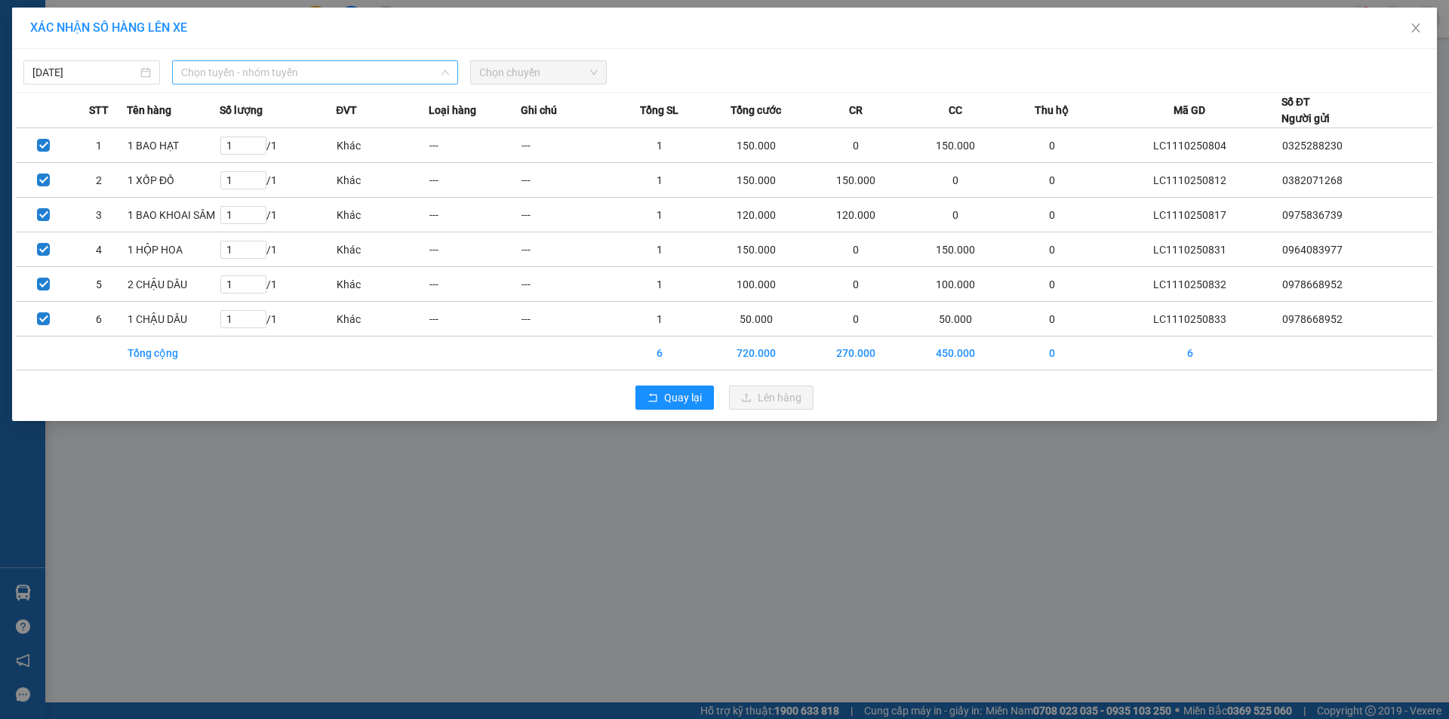
click at [234, 75] on span "Chọn tuyến - nhóm tuyến" at bounding box center [315, 72] width 268 height 23
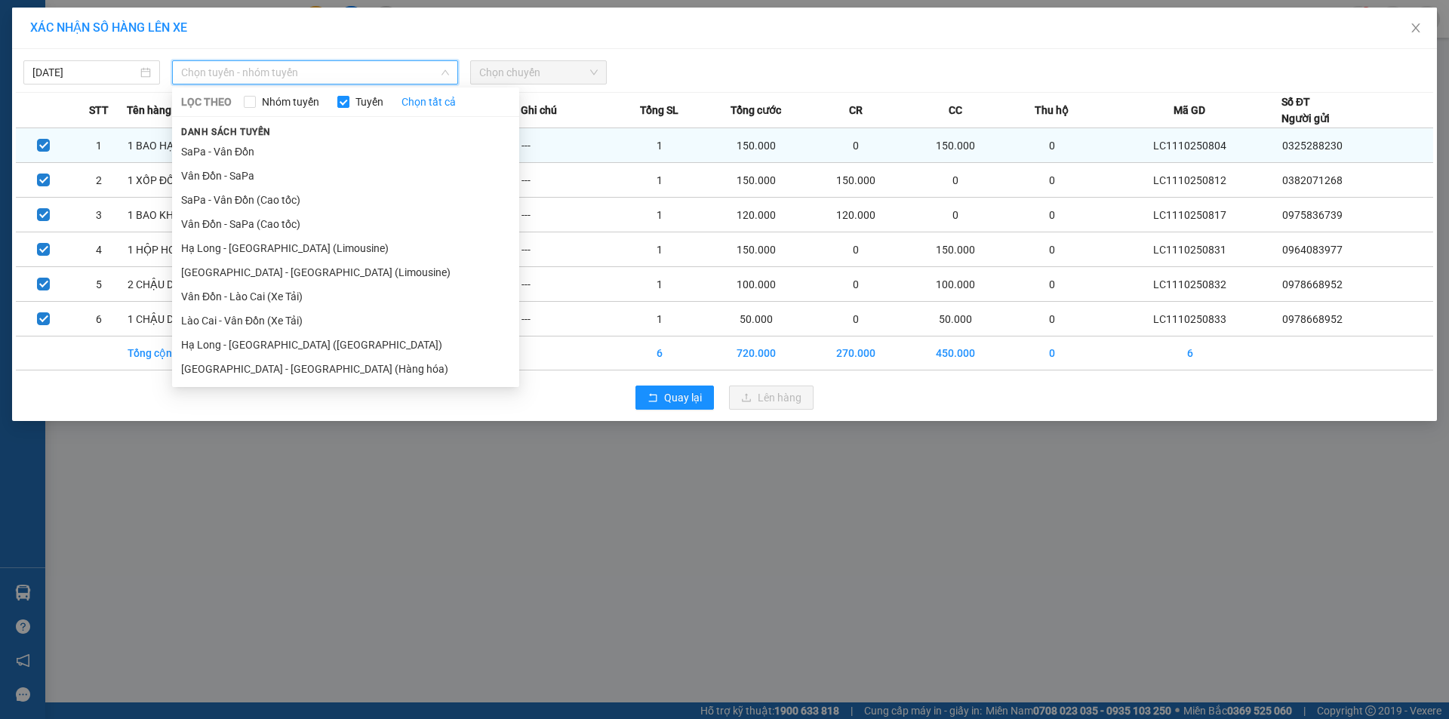
click at [199, 154] on li "SaPa - Vân Đồn" at bounding box center [345, 152] width 347 height 24
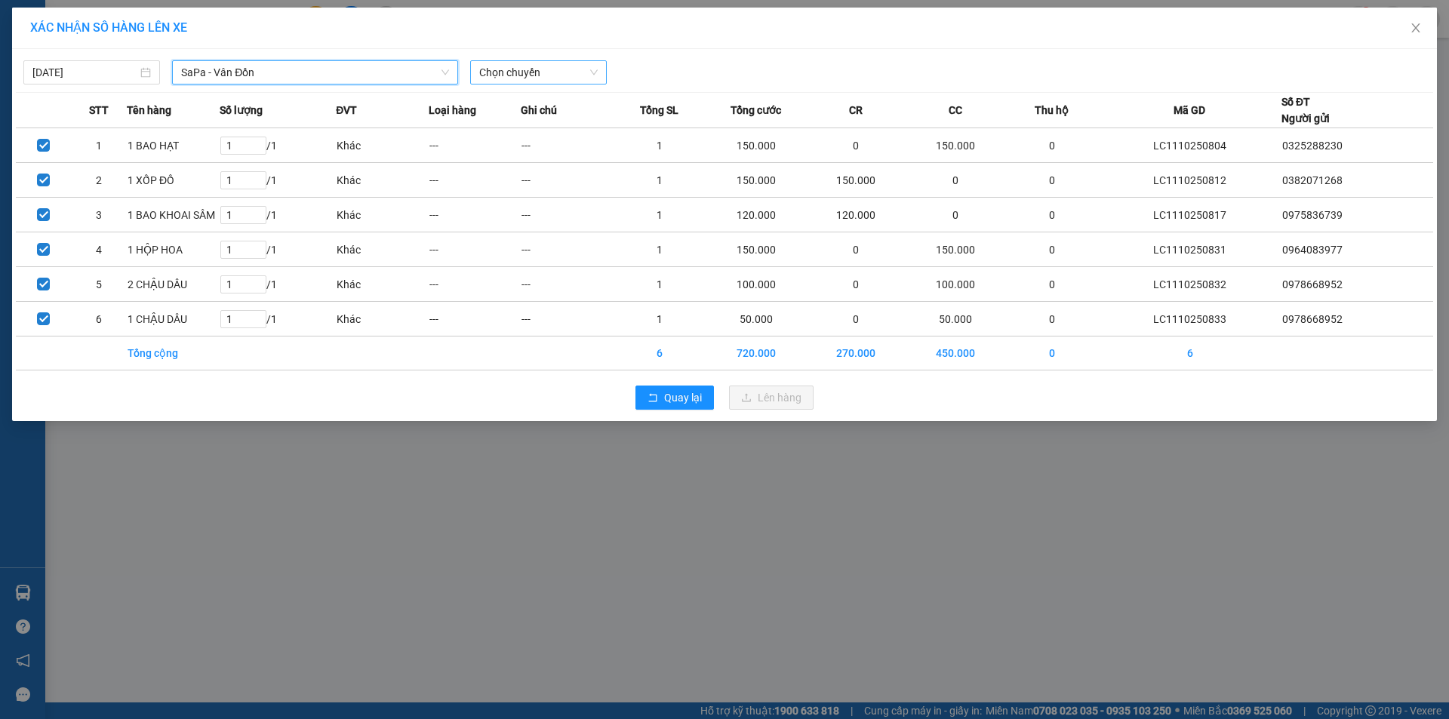
click at [521, 69] on span "Chọn chuyến" at bounding box center [538, 72] width 118 height 23
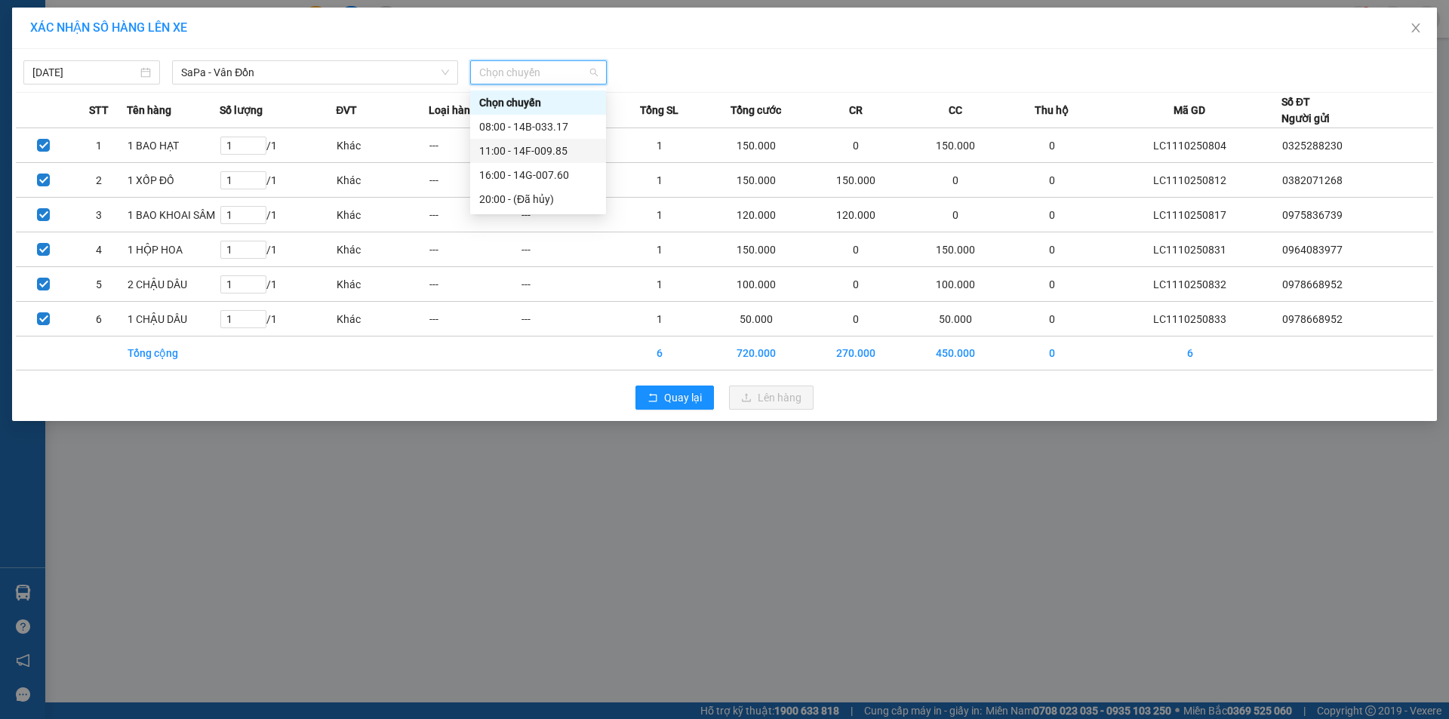
click at [548, 143] on div "11:00 - 14F-009.85" at bounding box center [538, 151] width 118 height 17
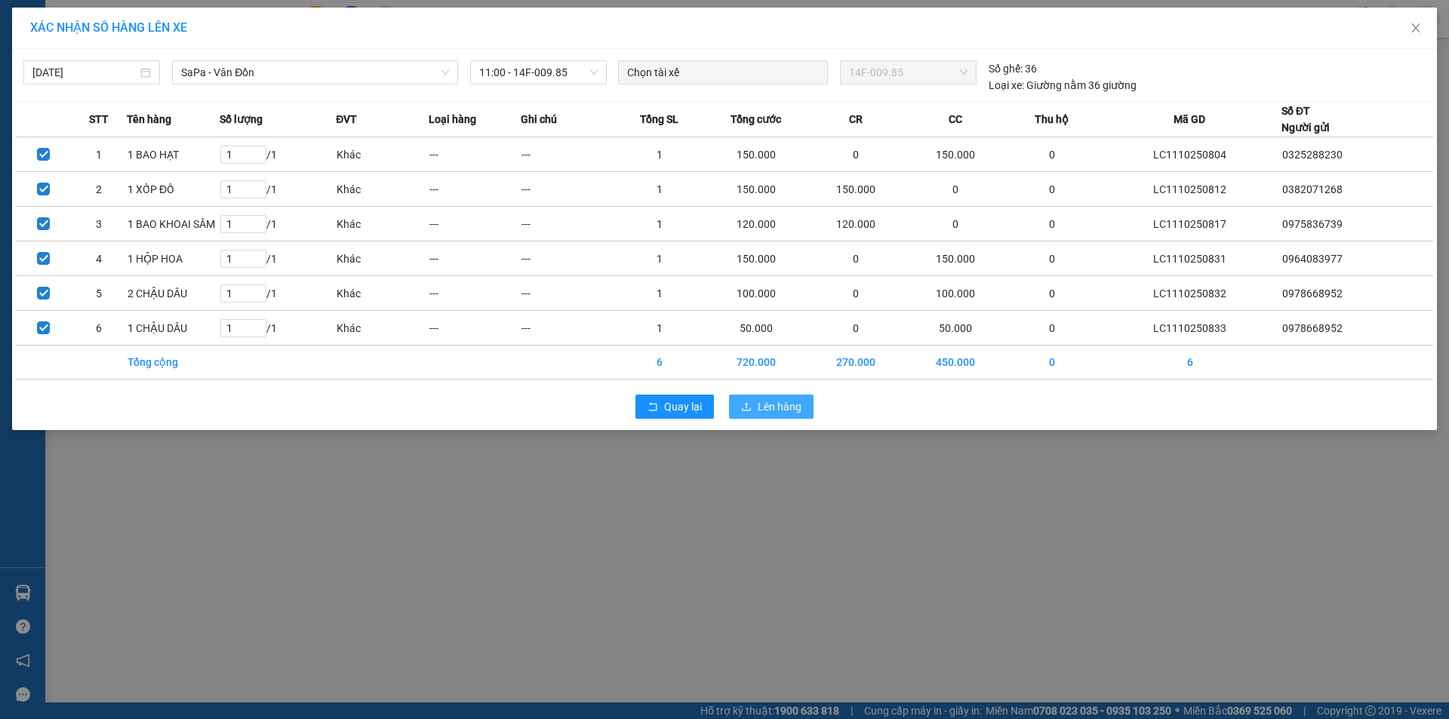
click at [770, 398] on span "Lên hàng" at bounding box center [780, 406] width 44 height 17
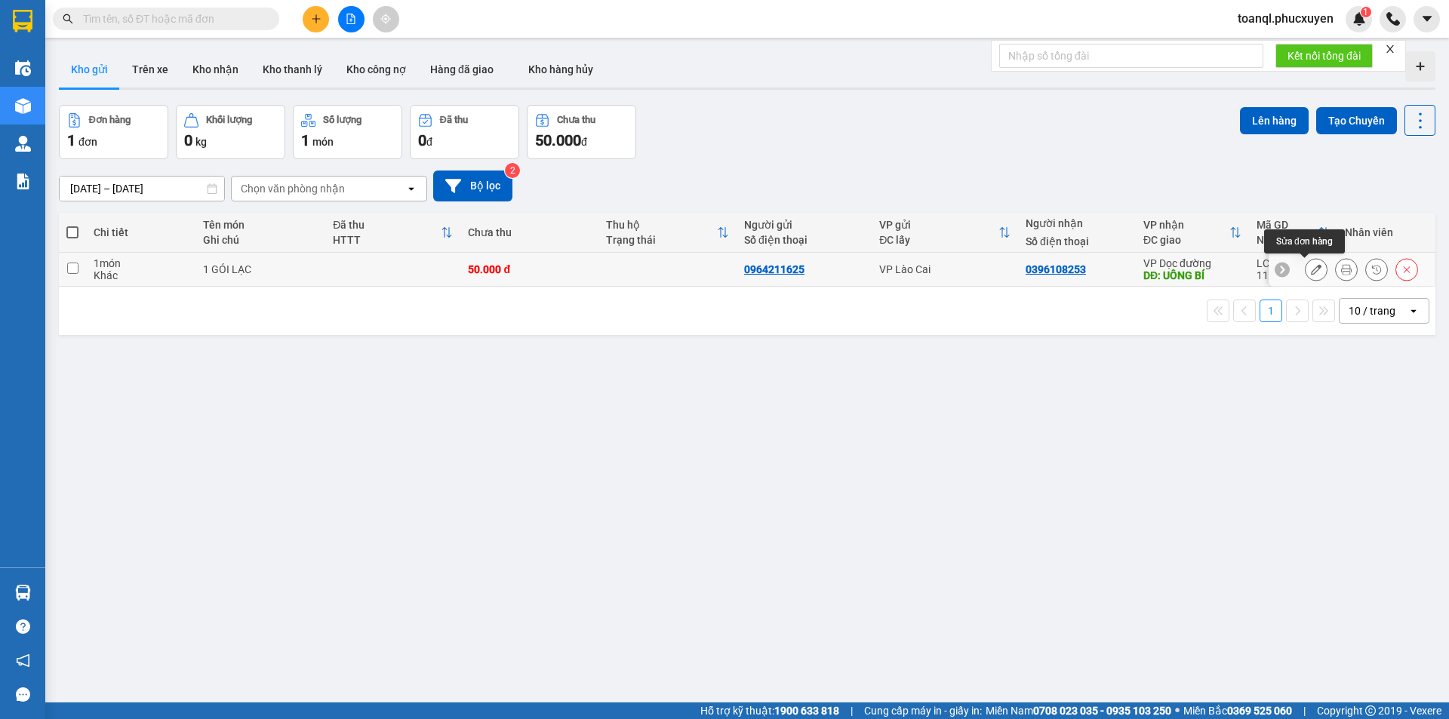
click at [1311, 267] on icon at bounding box center [1316, 269] width 11 height 11
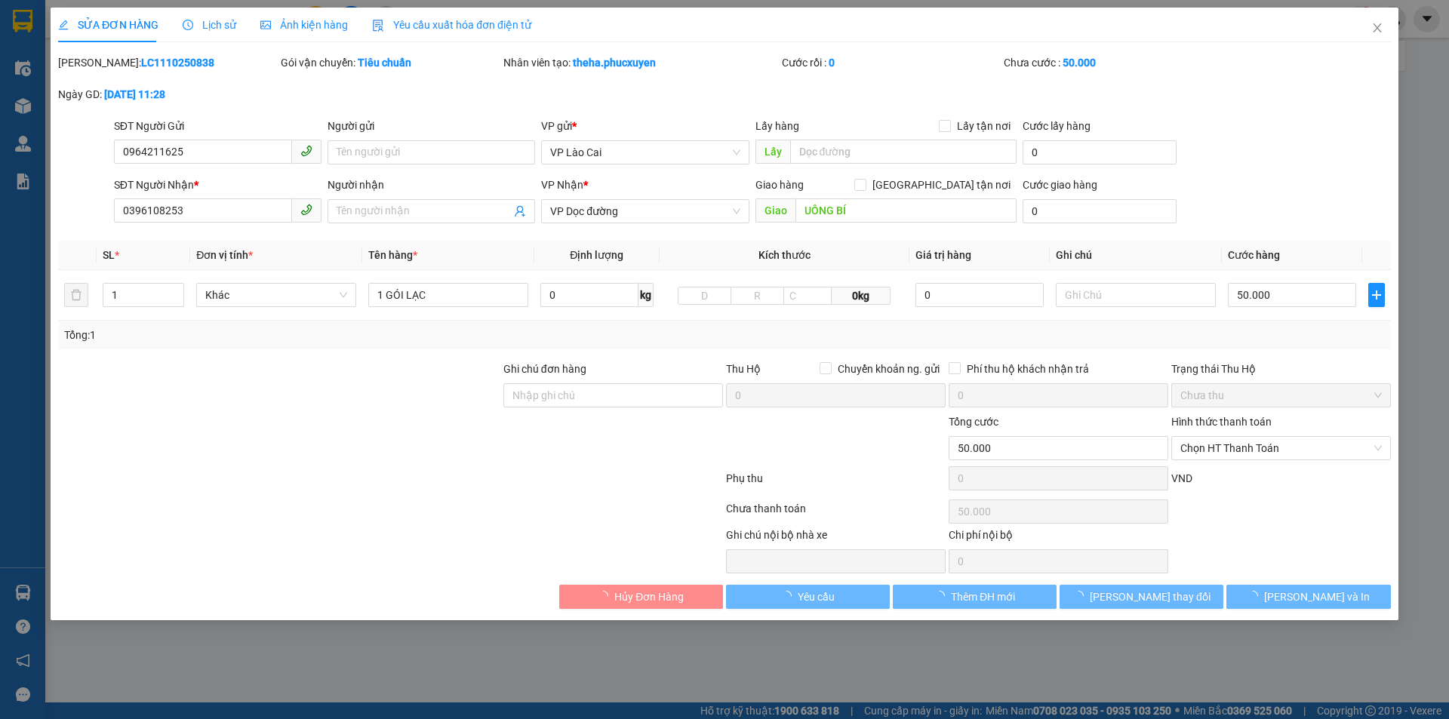
type input "0964211625"
type input "0396108253"
type input "UÔNG BÍ"
type input "0"
type input "50.000"
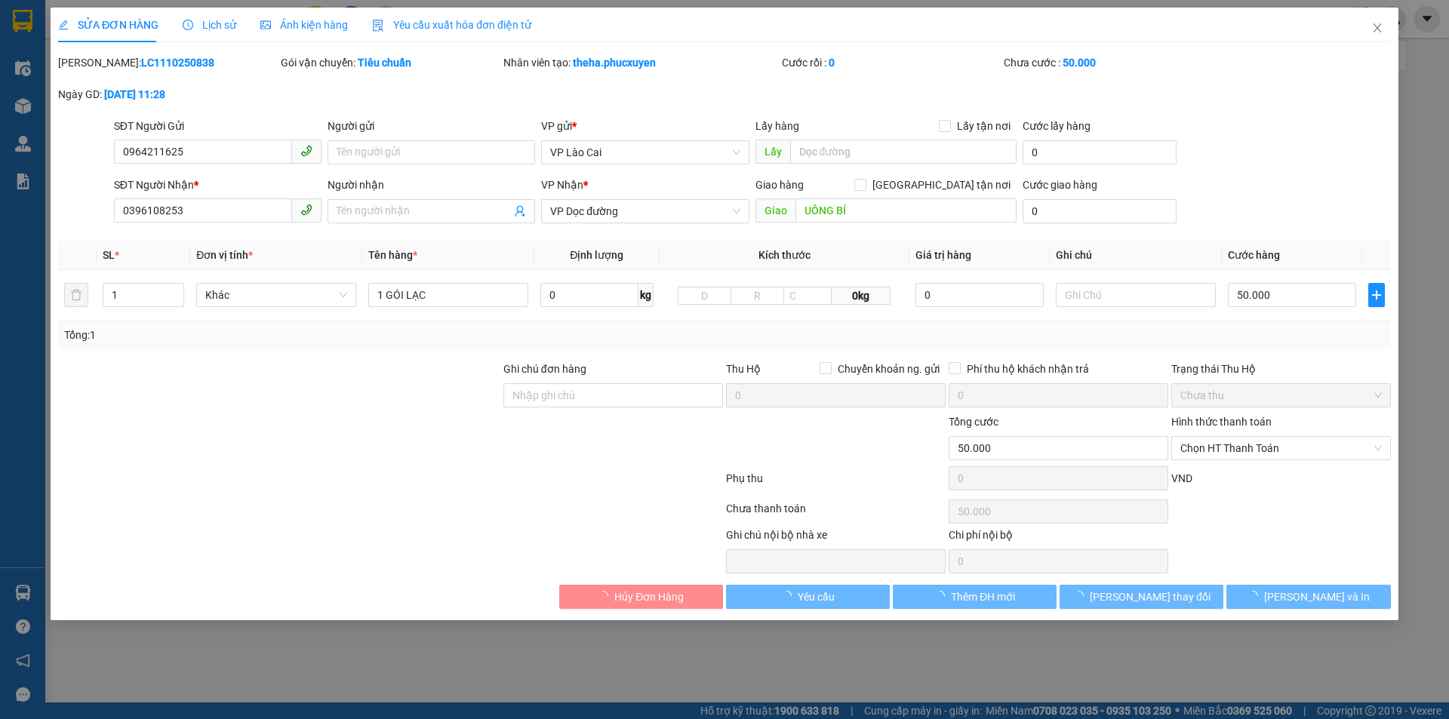
type input "50.000"
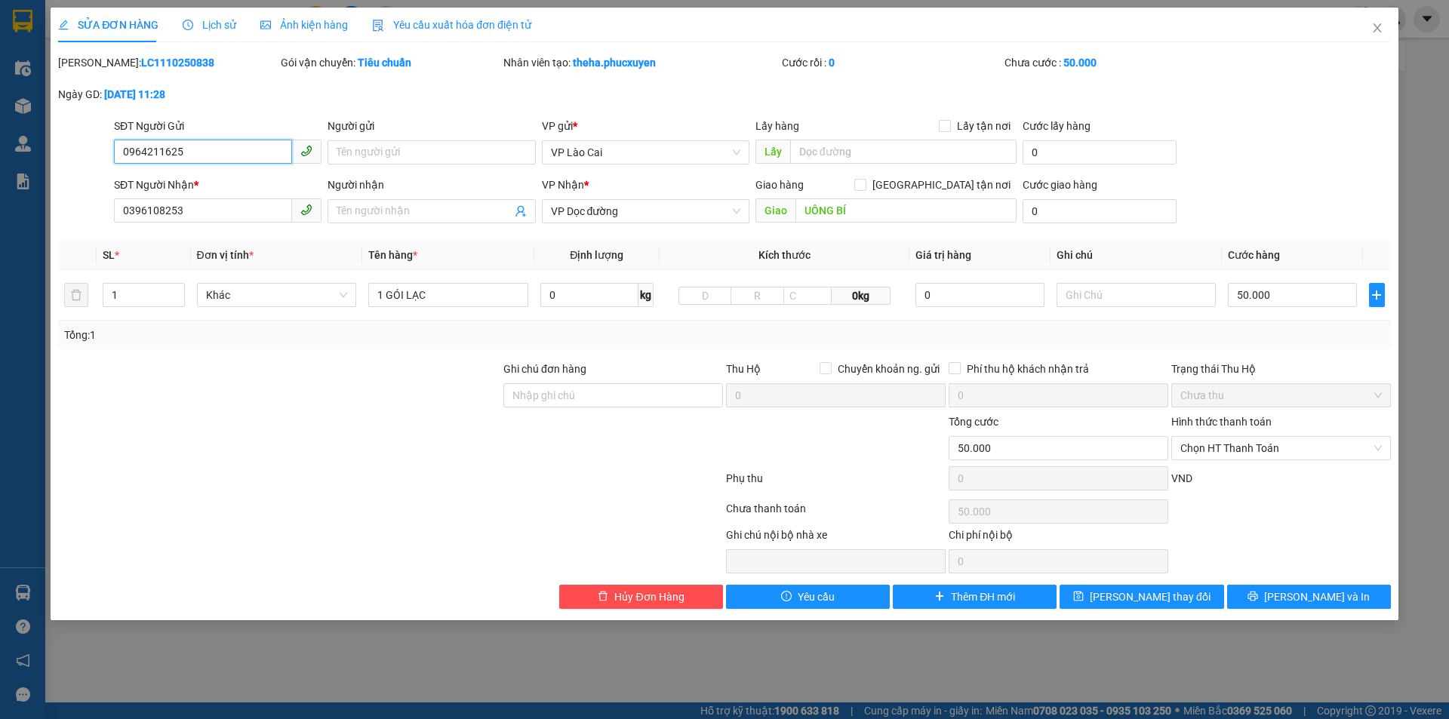
drag, startPoint x: 185, startPoint y: 155, endPoint x: 90, endPoint y: 165, distance: 95.7
click at [90, 165] on div "SĐT Người Gửi 0964211625 0964211625 Người gửi Tên người gửi VP gửi * VP Lào Cai…" at bounding box center [725, 144] width 1336 height 53
drag, startPoint x: 158, startPoint y: 212, endPoint x: 61, endPoint y: 218, distance: 96.8
click at [61, 218] on div "SĐT Người Nhận * 0396108253 0396108253 Người nhận Tên người nhận VP Nhận * VP D…" at bounding box center [725, 203] width 1336 height 53
drag, startPoint x: 1377, startPoint y: 23, endPoint x: 1377, endPoint y: 10, distance: 13.6
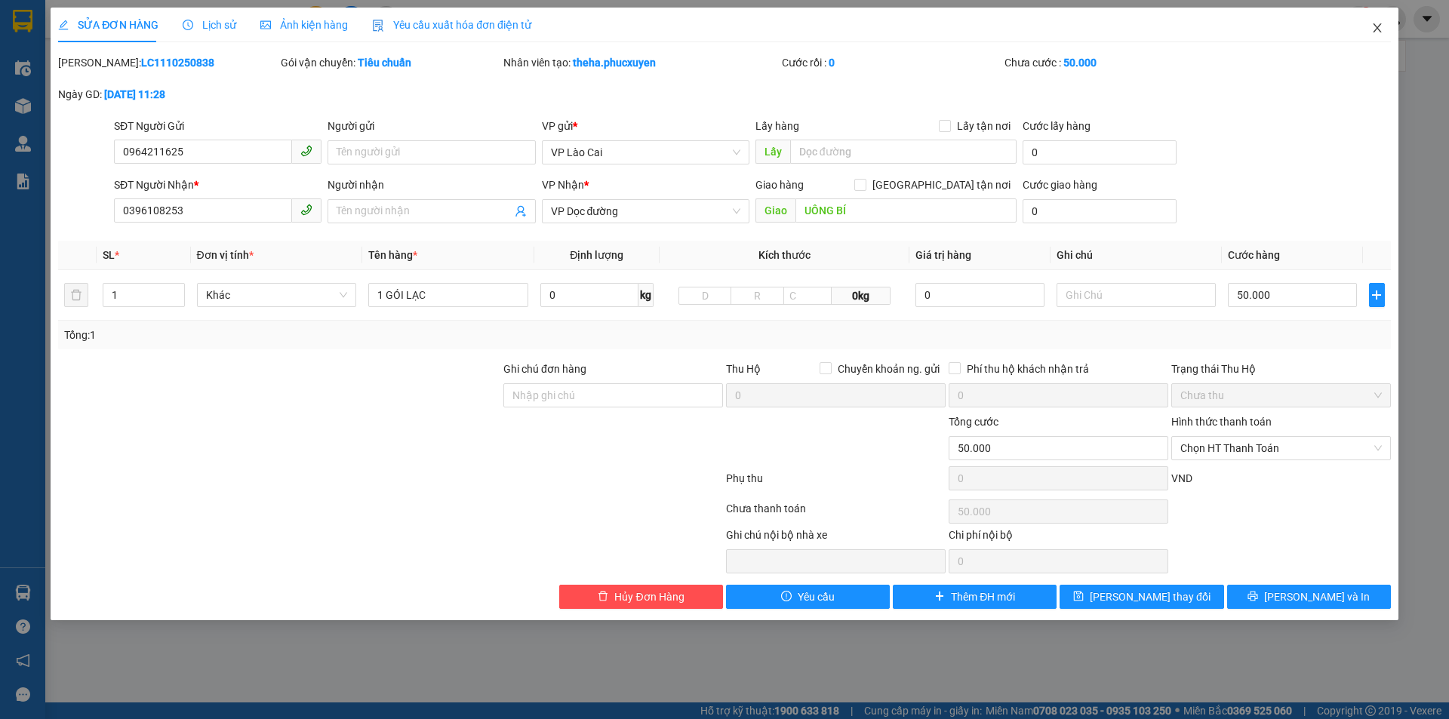
click at [1377, 23] on icon "close" at bounding box center [1377, 28] width 12 height 12
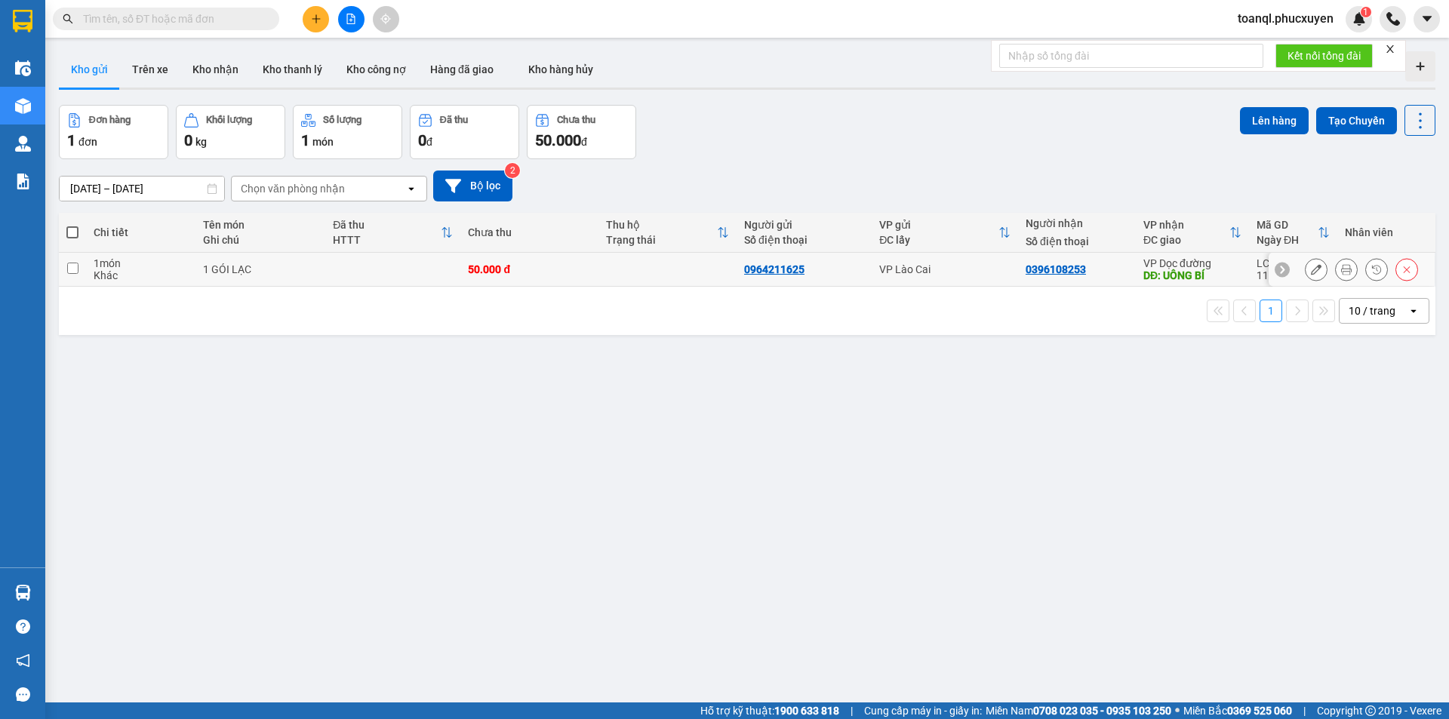
click at [635, 272] on td at bounding box center [667, 270] width 138 height 34
checkbox input "true"
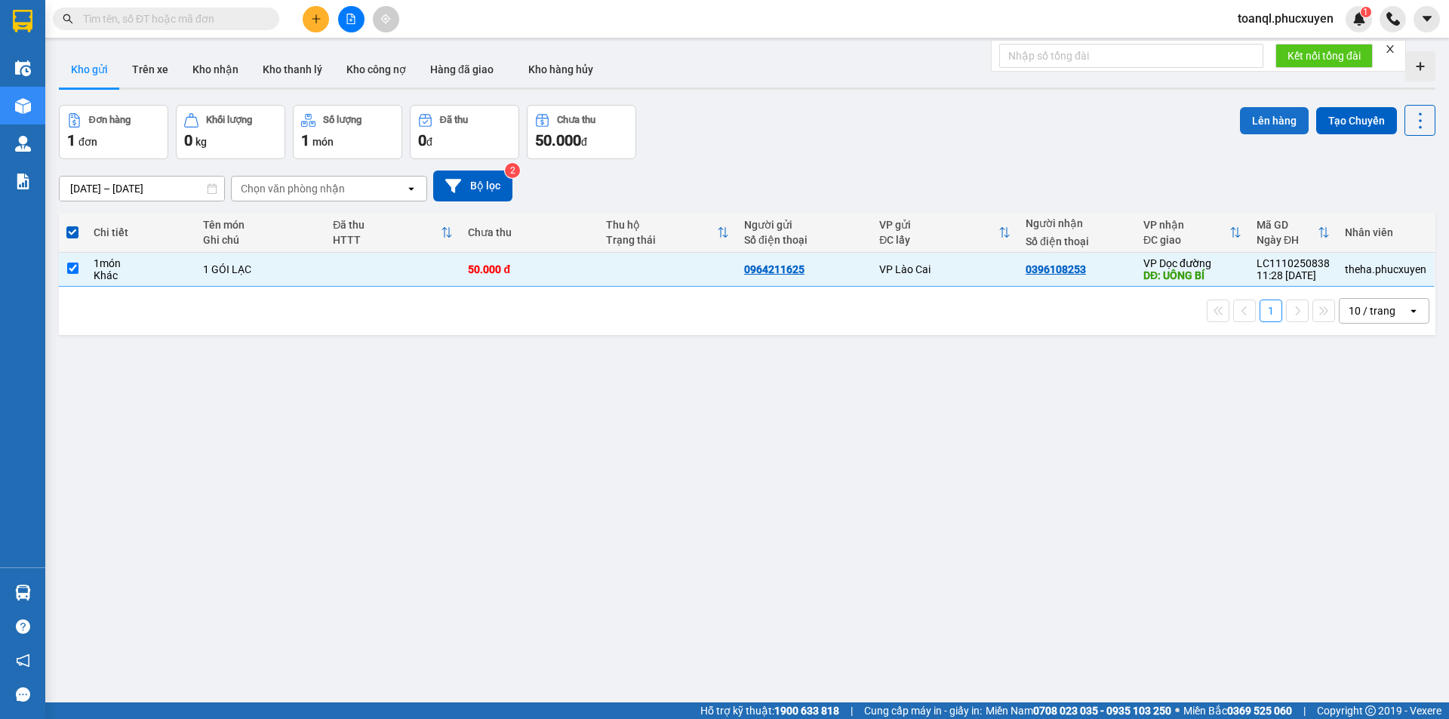
click at [1262, 110] on button "Lên hàng" at bounding box center [1274, 120] width 69 height 27
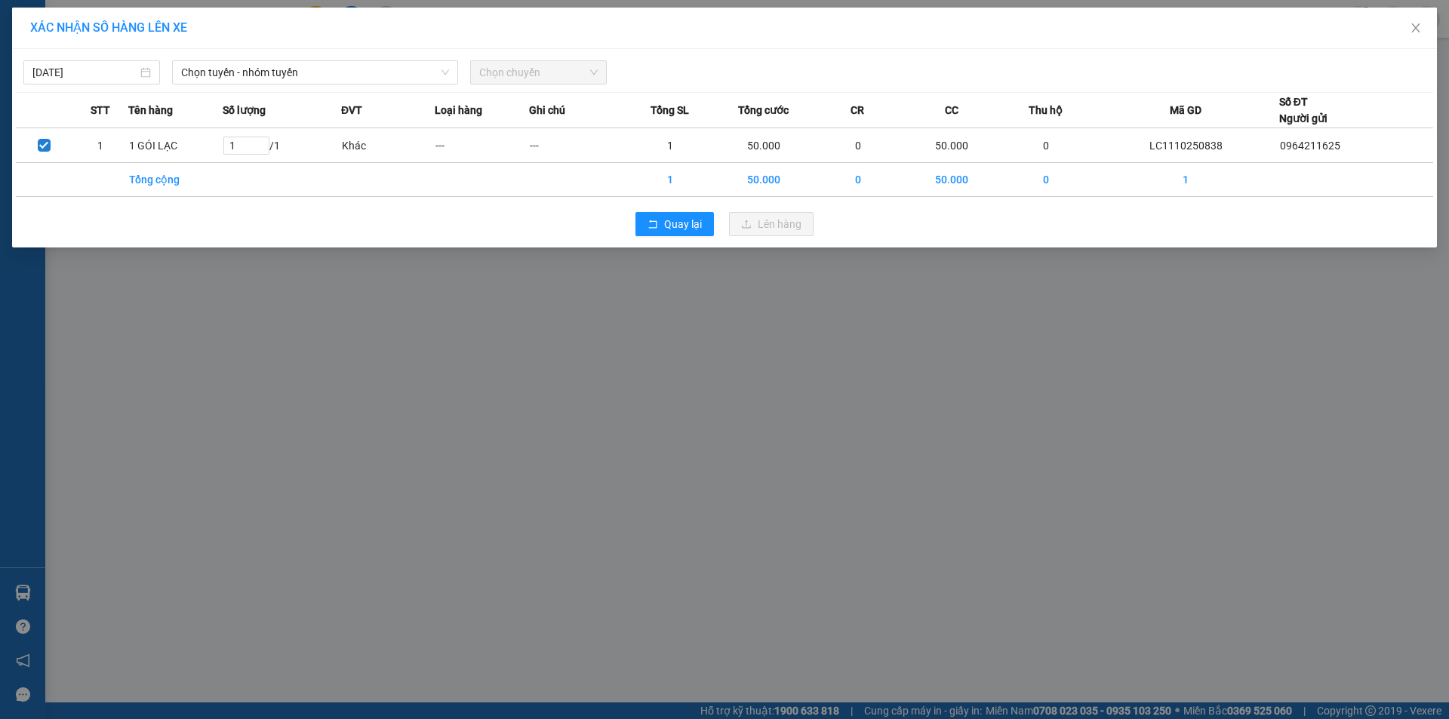
click at [228, 63] on span "Chọn tuyến - nhóm tuyến" at bounding box center [315, 72] width 268 height 23
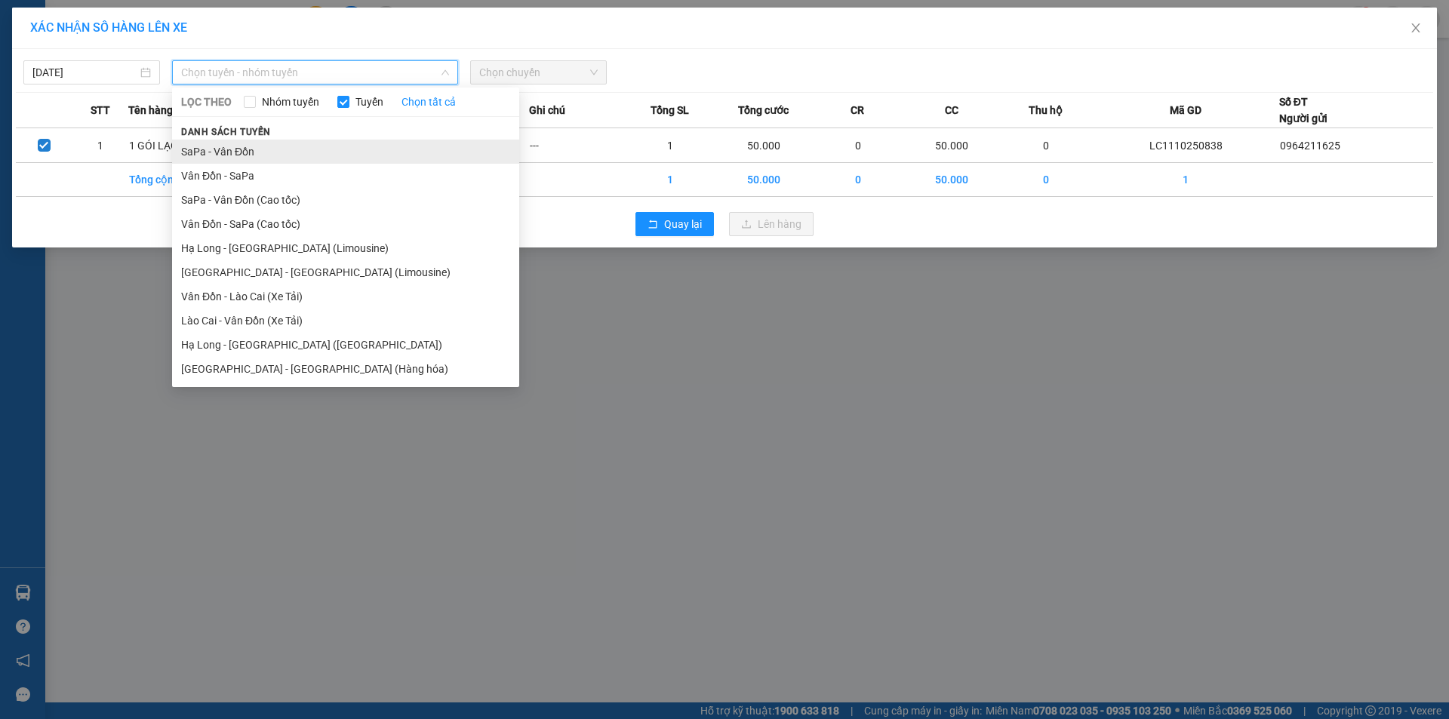
click at [217, 145] on li "SaPa - Vân Đồn" at bounding box center [345, 152] width 347 height 24
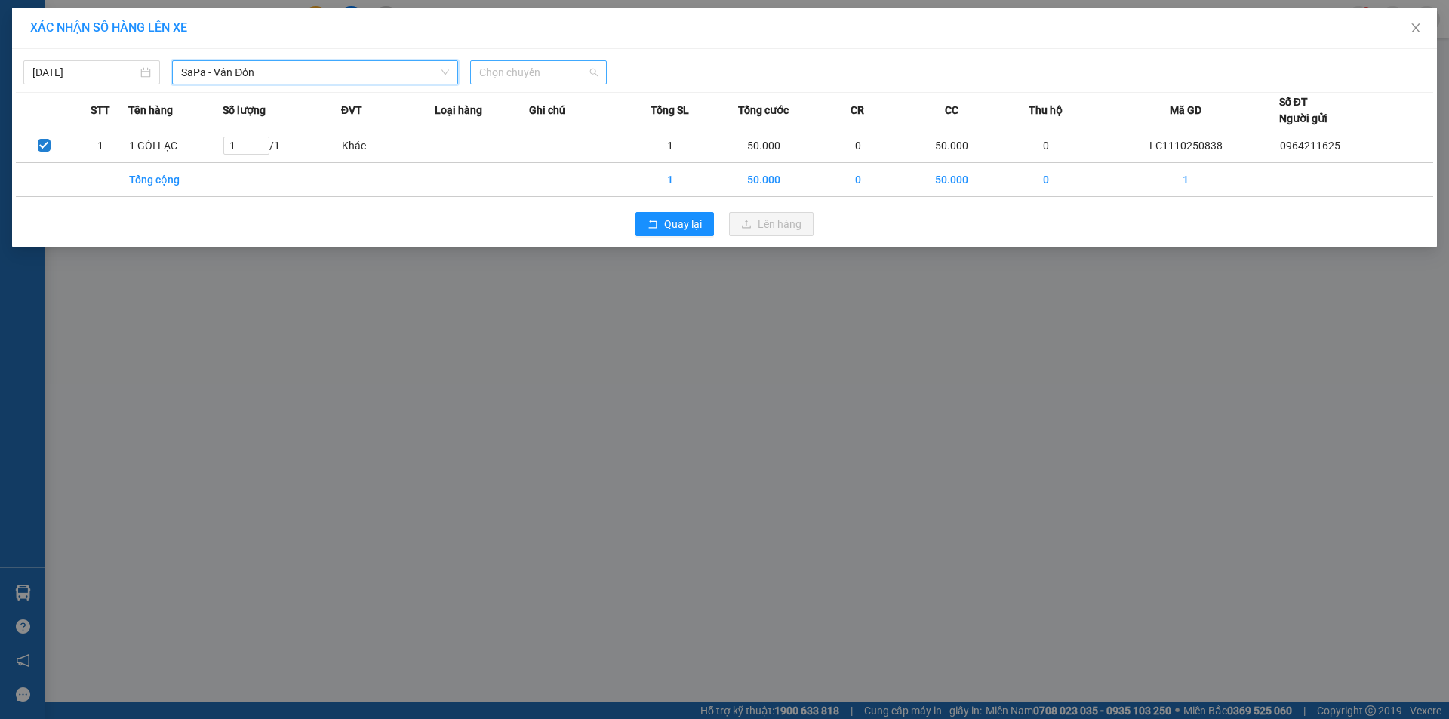
click at [518, 77] on span "Chọn chuyến" at bounding box center [538, 72] width 118 height 23
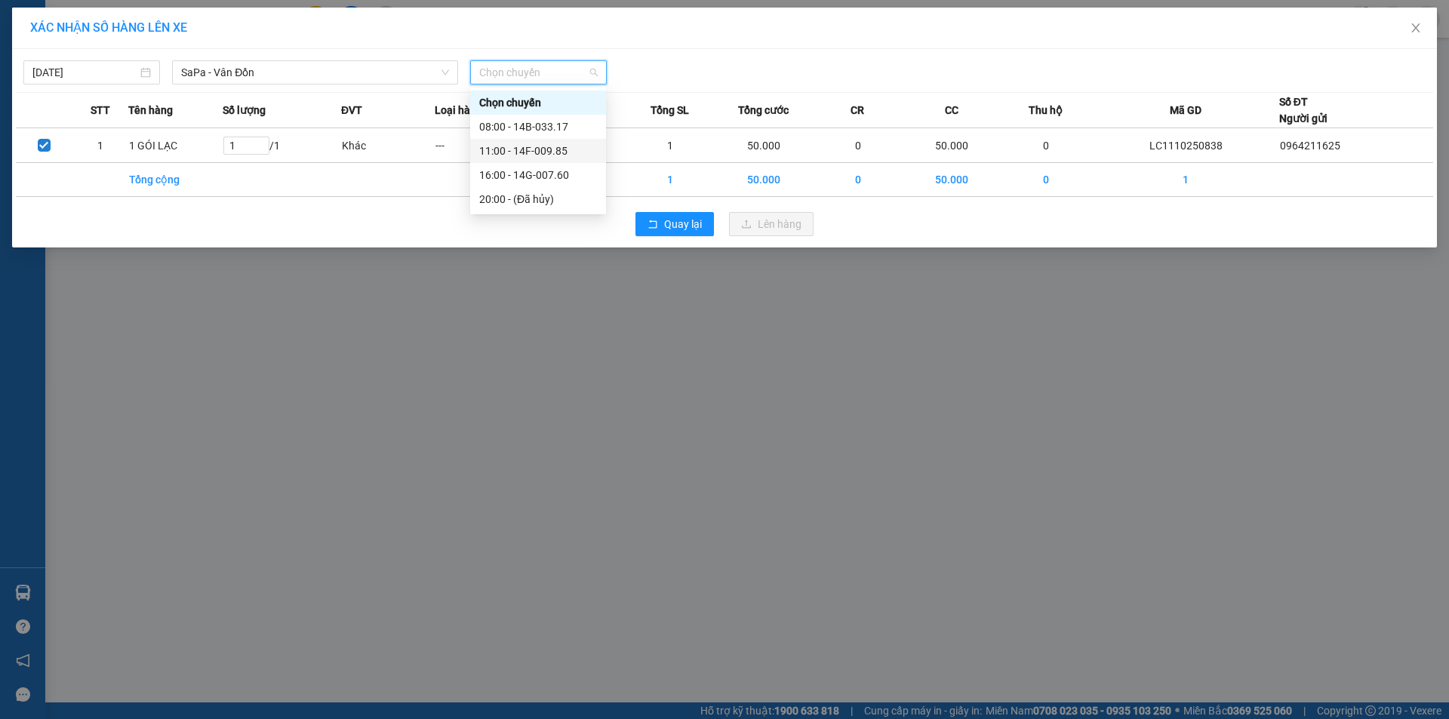
click at [527, 151] on div "11:00 - 14F-009.85" at bounding box center [538, 151] width 118 height 17
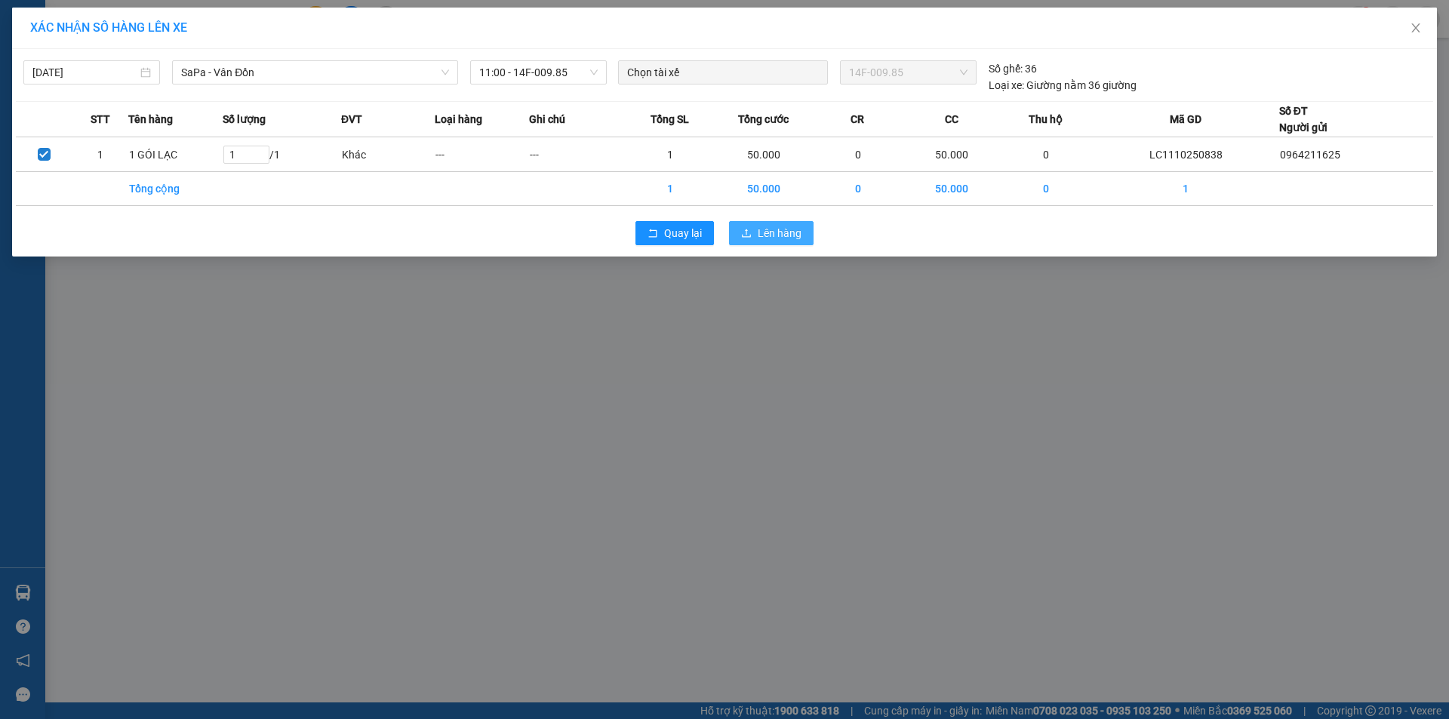
click at [773, 229] on span "Lên hàng" at bounding box center [780, 233] width 44 height 17
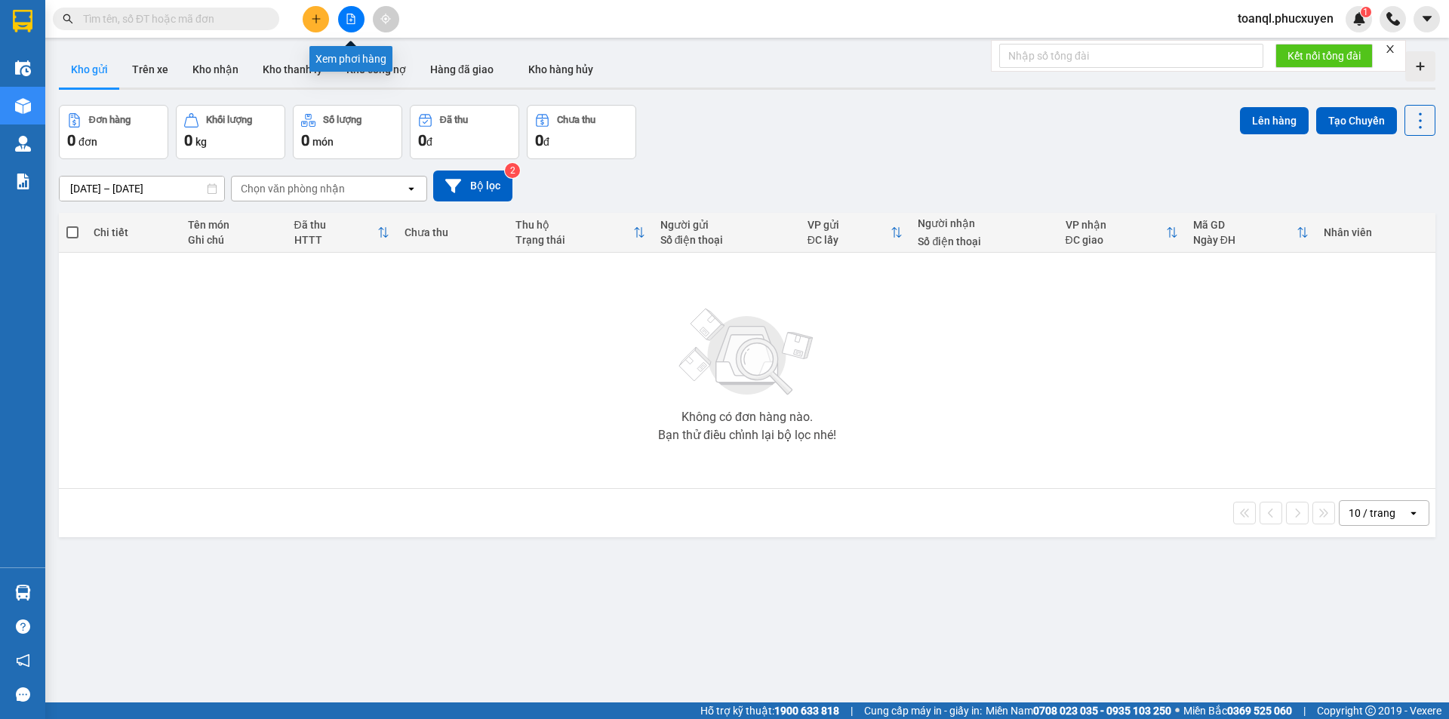
click at [349, 16] on icon "file-add" at bounding box center [351, 19] width 11 height 11
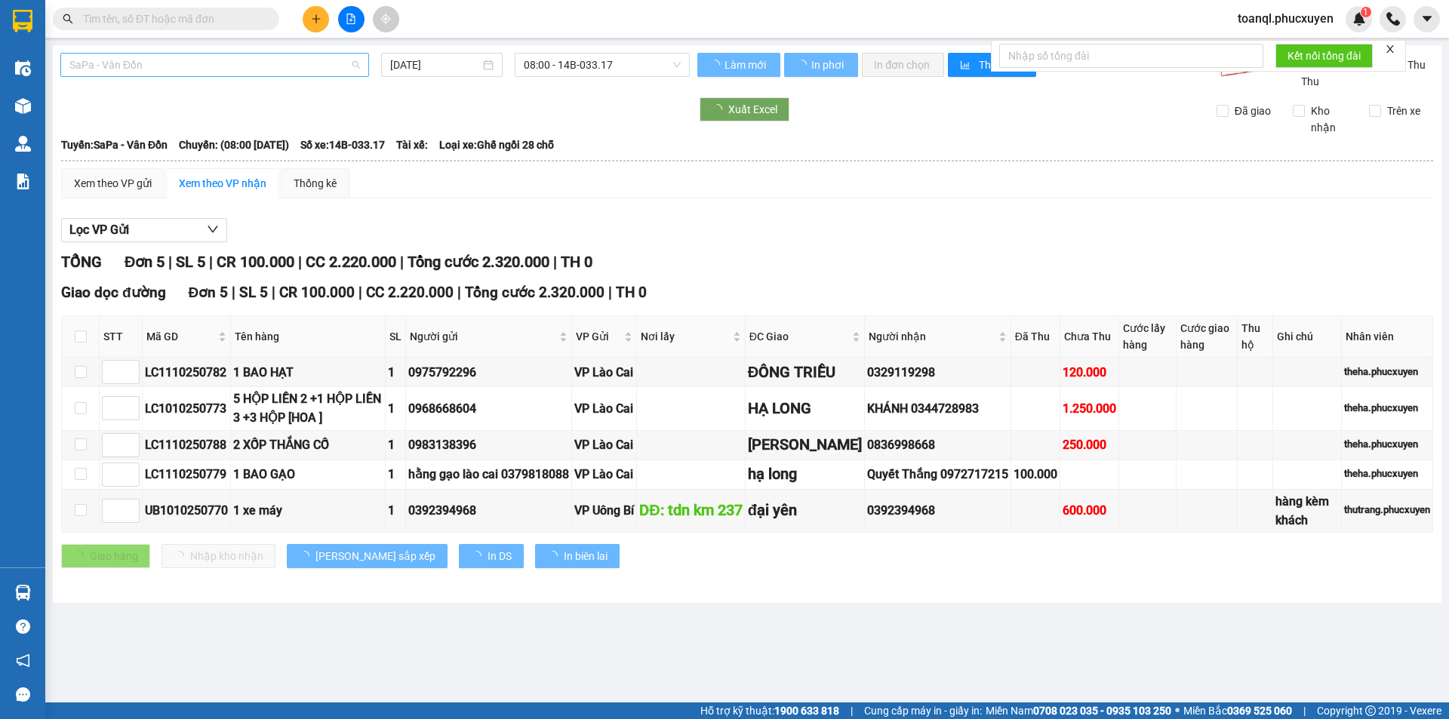
click at [175, 65] on span "SaPa - Vân Đồn" at bounding box center [214, 65] width 291 height 23
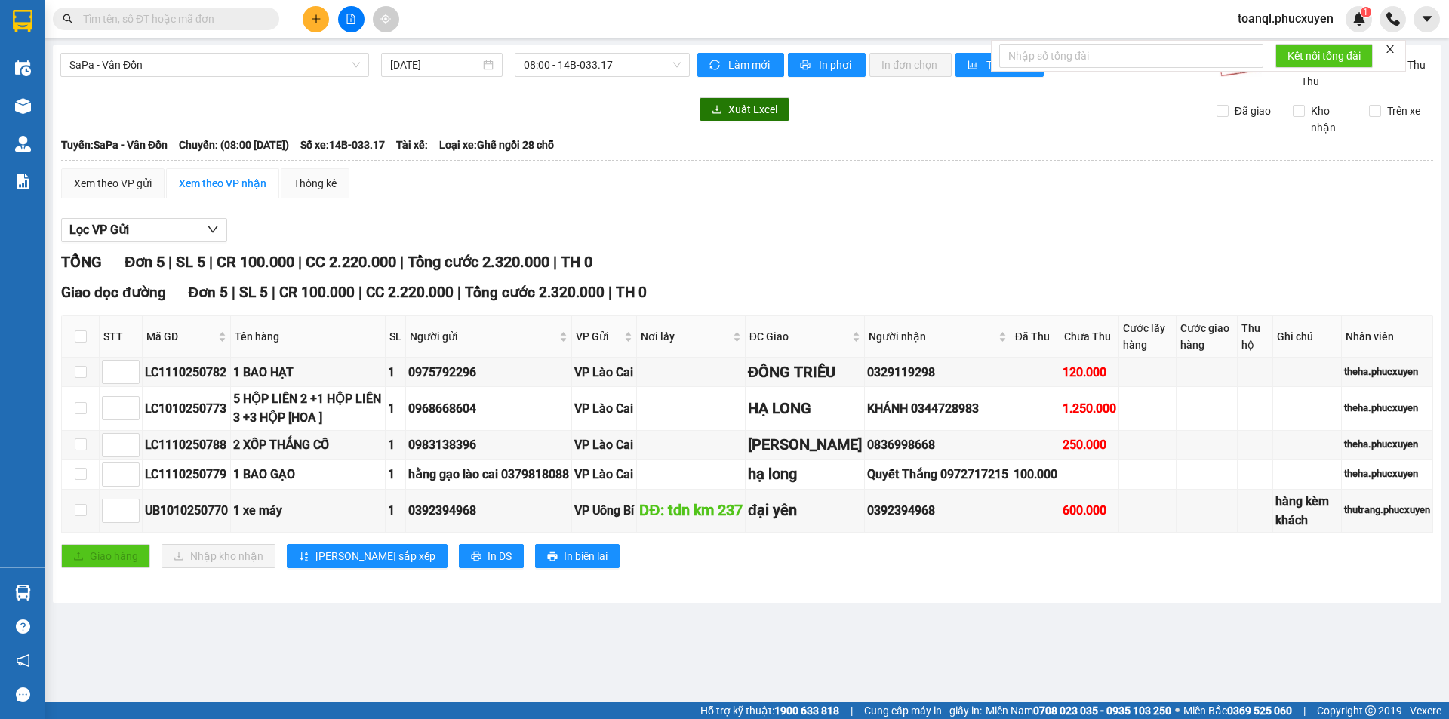
click at [563, 47] on div "SaPa - Vân Đồn 11/10/2025 08:00 - 14B-033.17 Làm mới In phơi In đơn chọn Thống …" at bounding box center [747, 324] width 1388 height 558
drag, startPoint x: 574, startPoint y: 80, endPoint x: 581, endPoint y: 69, distance: 12.6
click at [575, 78] on div "SaPa - Vân Đồn 11/10/2025 08:00 - 14B-033.17" at bounding box center [374, 71] width 629 height 37
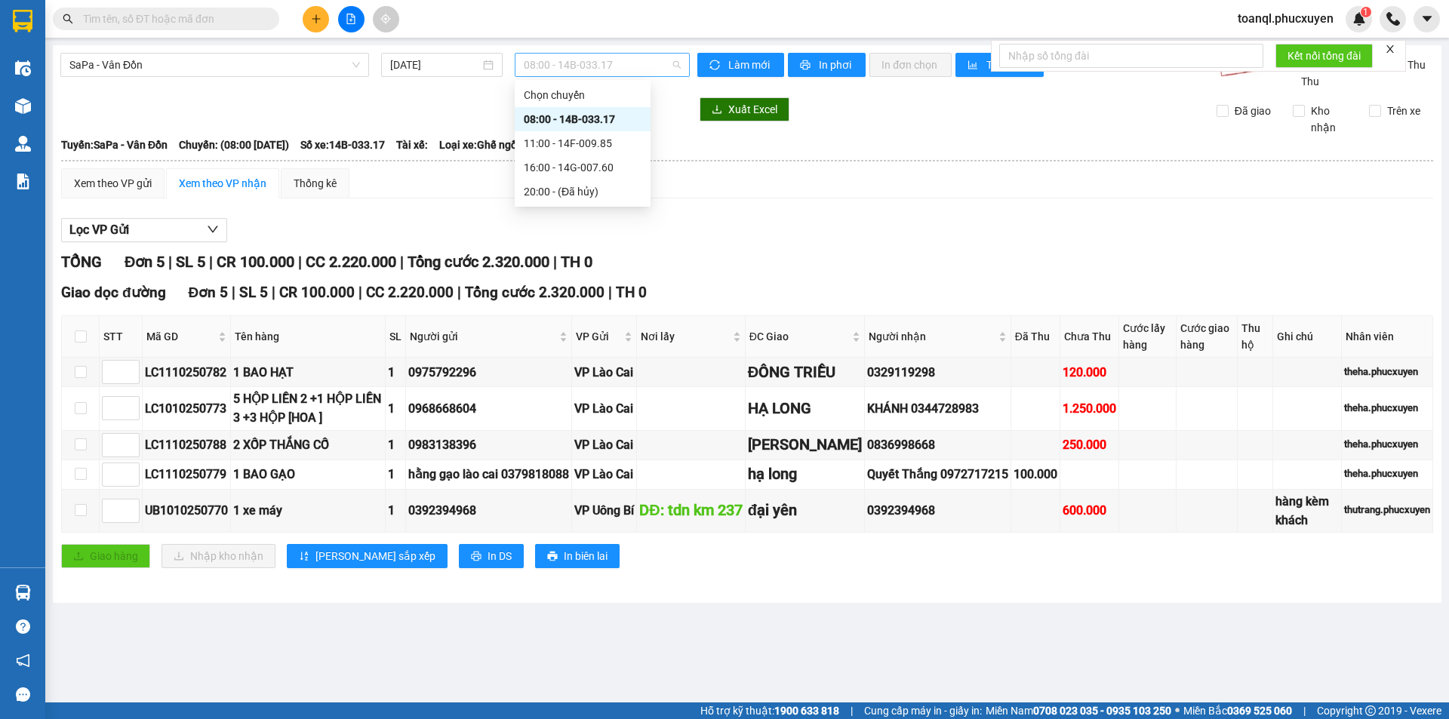
click at [581, 69] on span "08:00 - 14B-033.17" at bounding box center [602, 65] width 157 height 23
click at [577, 139] on div "11:00 - 14F-009.85" at bounding box center [583, 143] width 118 height 17
